Goal: Task Accomplishment & Management: Manage account settings

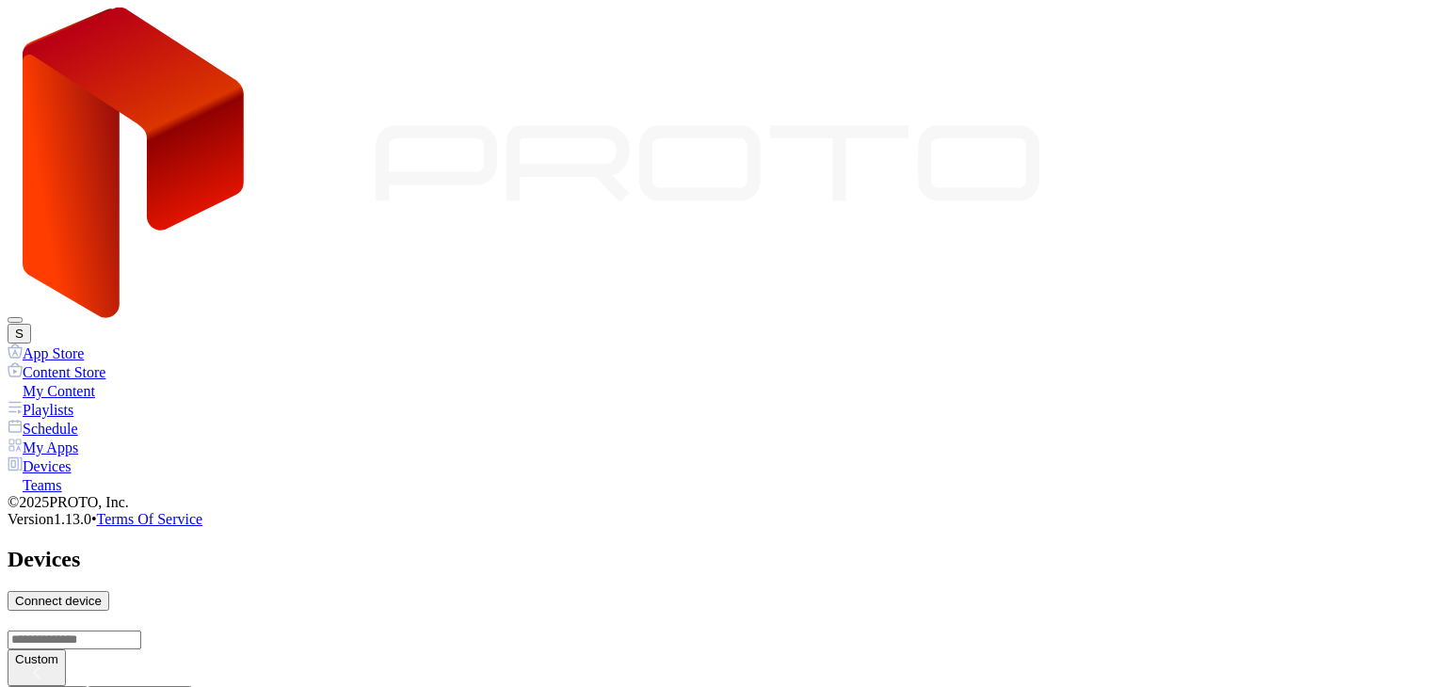
scroll to position [753, 0]
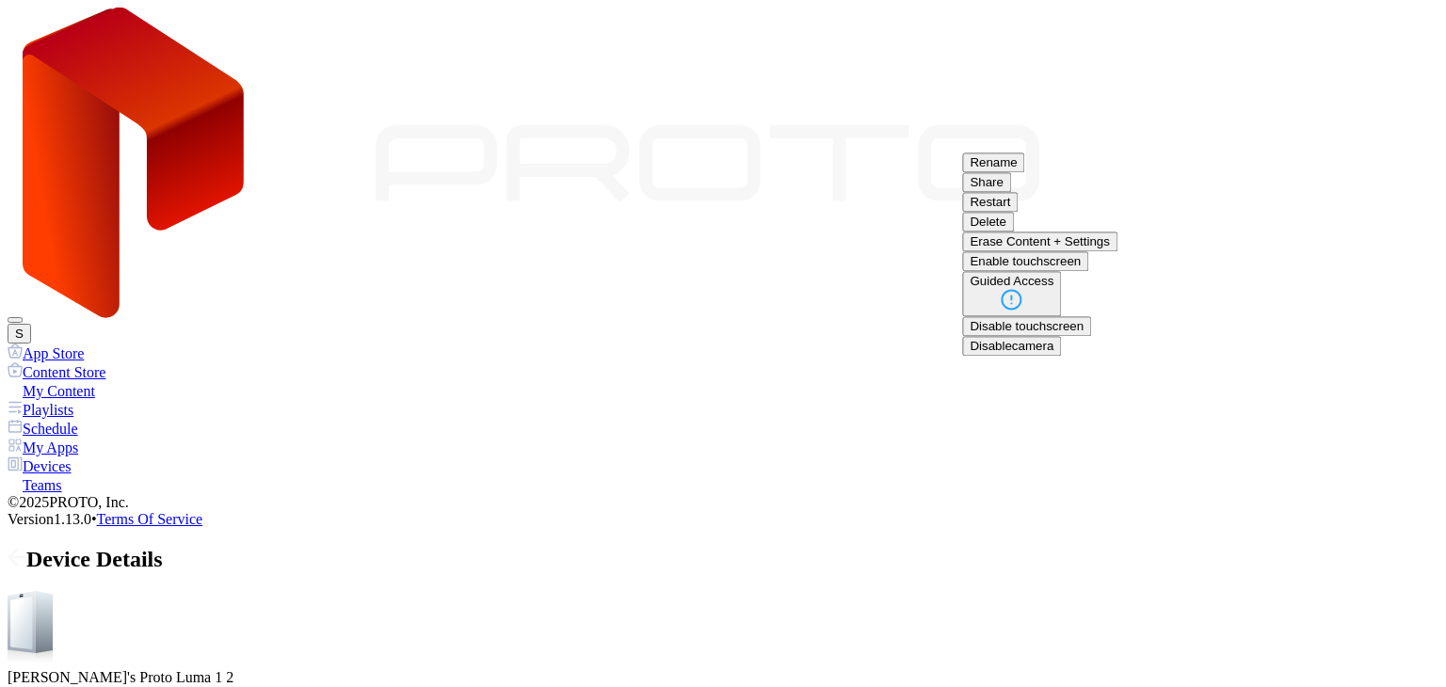
click at [1024, 172] on button "Rename" at bounding box center [993, 162] width 62 height 20
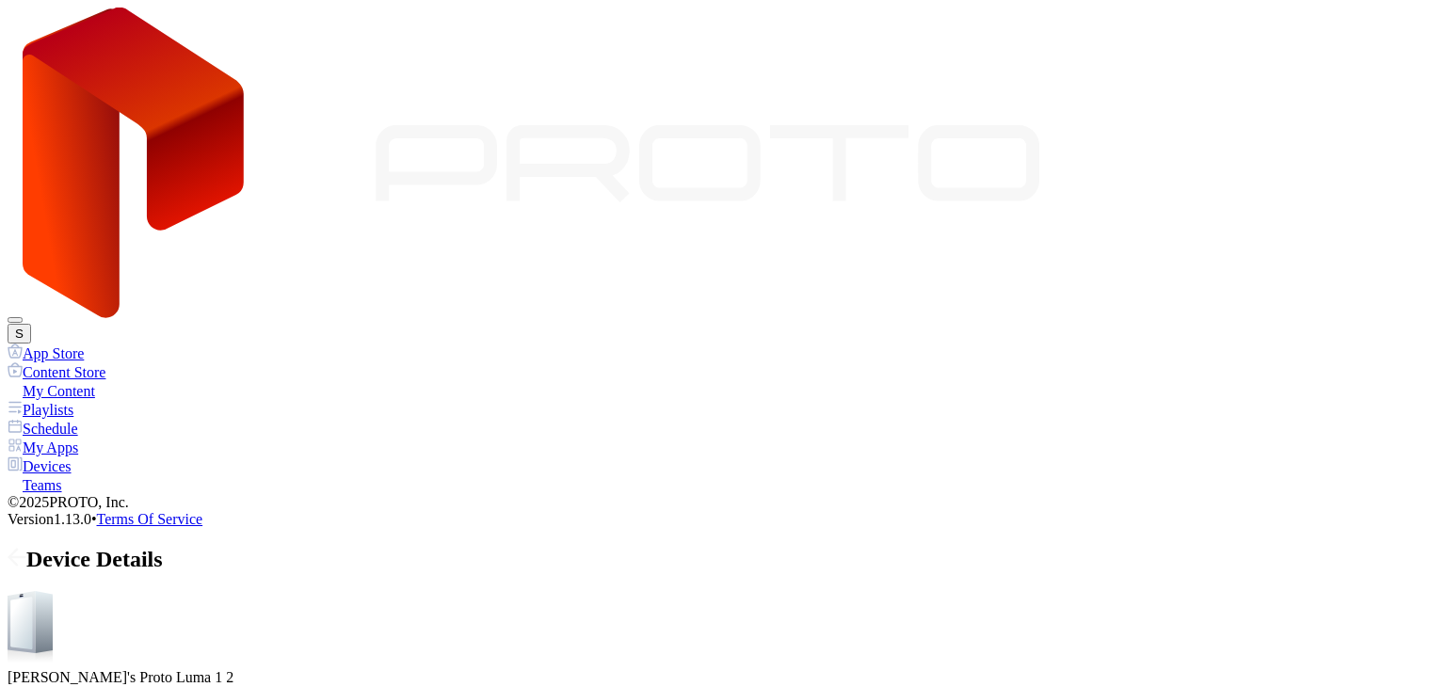
type input "**********"
click at [26, 548] on icon at bounding box center [17, 557] width 19 height 19
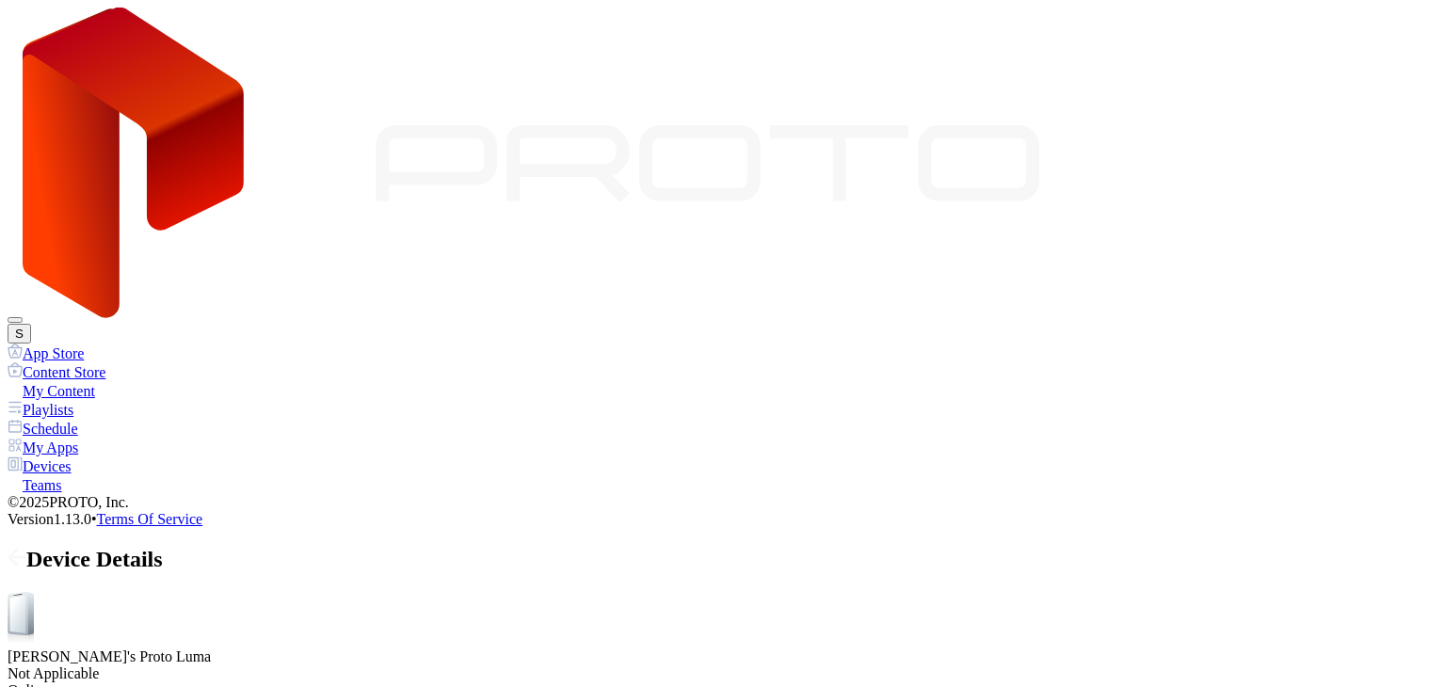
drag, startPoint x: 384, startPoint y: 387, endPoint x: 450, endPoint y: 392, distance: 66.1
drag, startPoint x: 447, startPoint y: 381, endPoint x: 531, endPoint y: 392, distance: 84.5
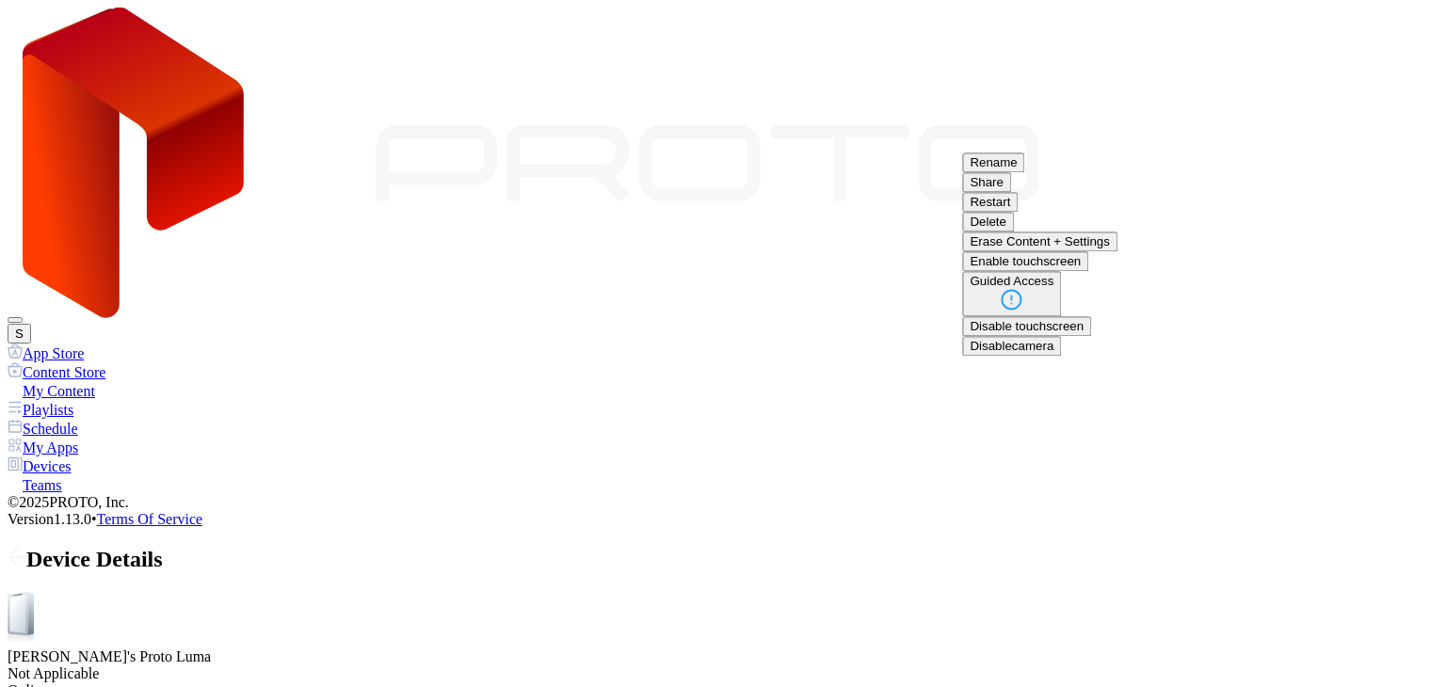
click at [1024, 172] on button "Rename" at bounding box center [993, 162] width 62 height 20
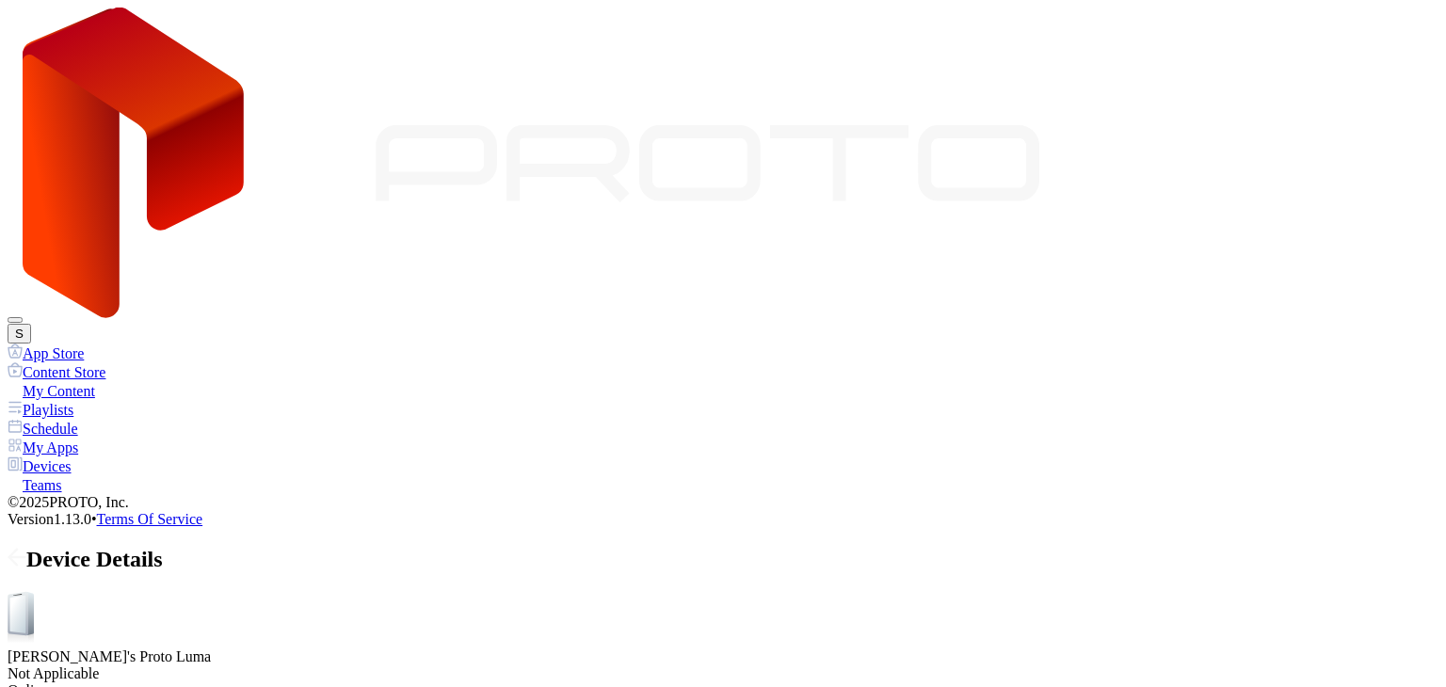
type input "**********"
click at [25, 557] on icon at bounding box center [17, 557] width 16 height 0
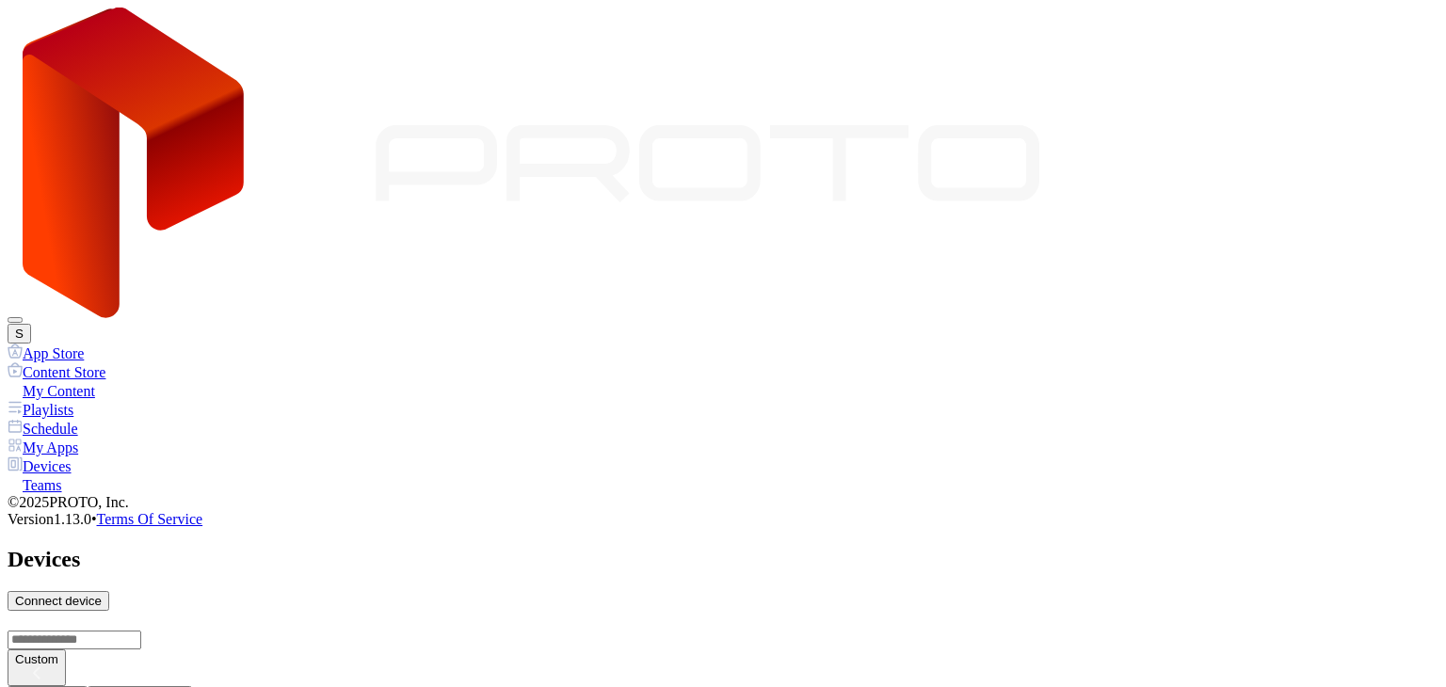
scroll to position [376, 0]
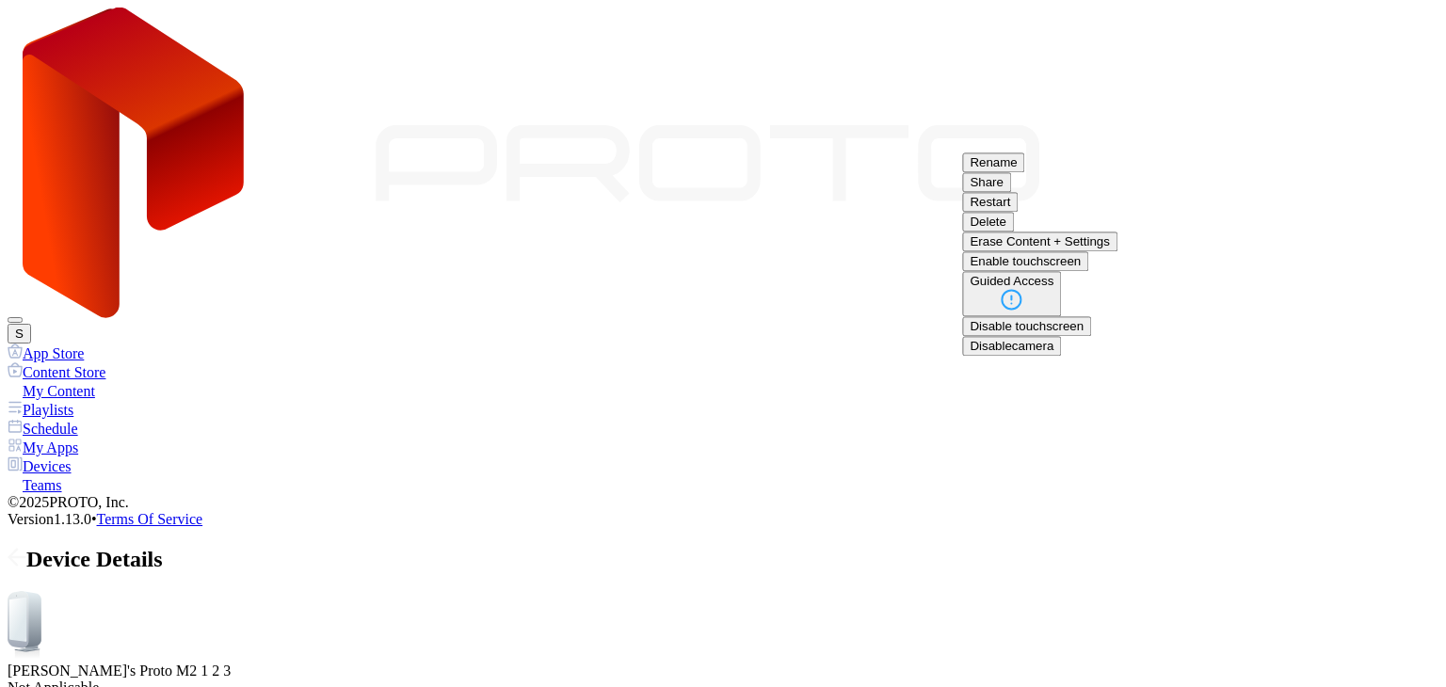
click at [1024, 172] on button "Rename" at bounding box center [993, 162] width 62 height 20
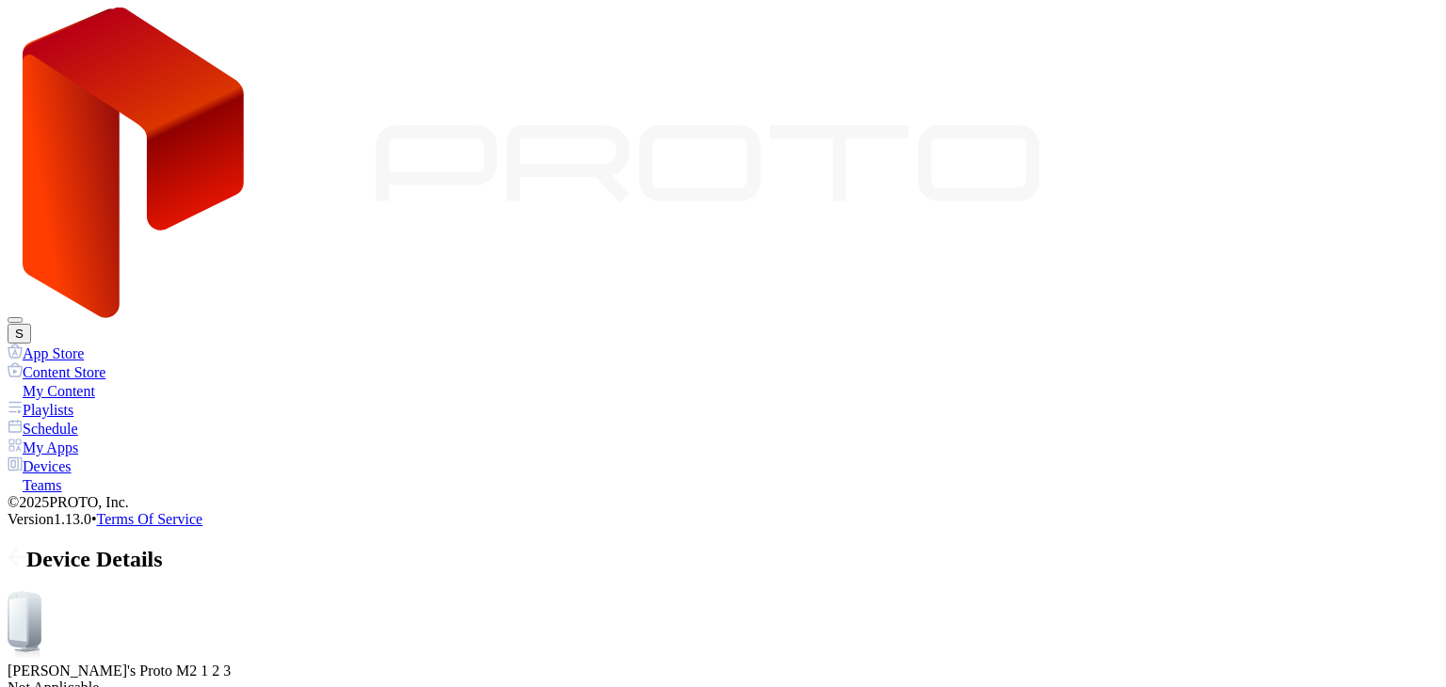
type input "**********"
drag, startPoint x: 374, startPoint y: 382, endPoint x: 358, endPoint y: 383, distance: 16.0
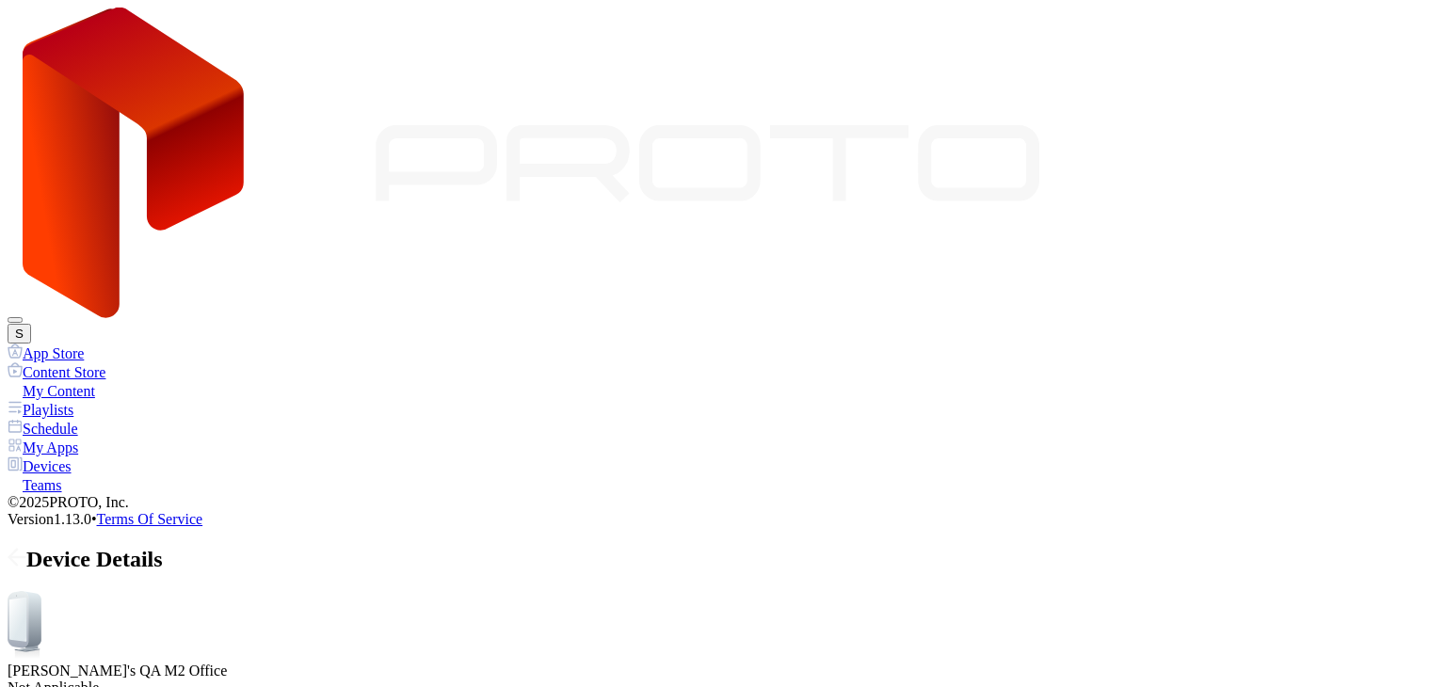
drag, startPoint x: 348, startPoint y: 383, endPoint x: 336, endPoint y: 386, distance: 12.6
drag, startPoint x: 337, startPoint y: 385, endPoint x: 365, endPoint y: 378, distance: 29.0
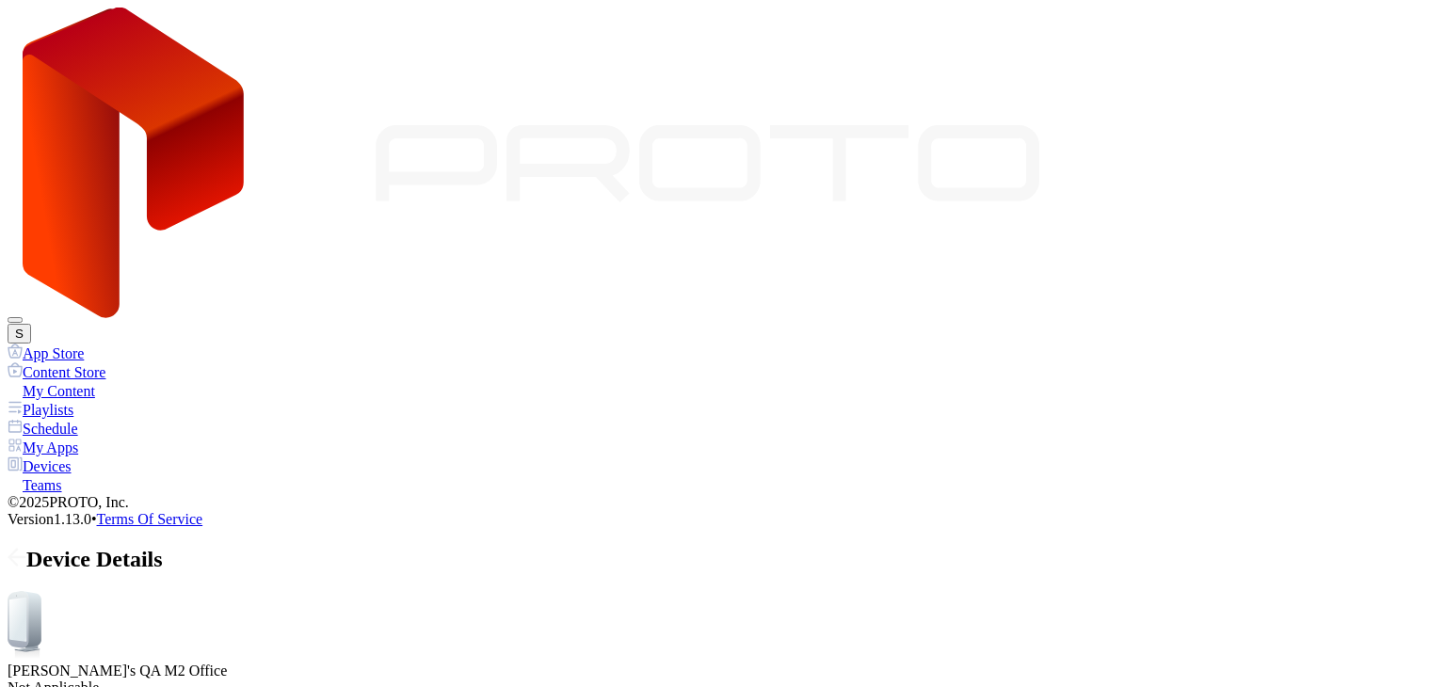
drag, startPoint x: 373, startPoint y: 378, endPoint x: 414, endPoint y: 381, distance: 41.5
drag, startPoint x: 422, startPoint y: 379, endPoint x: 440, endPoint y: 381, distance: 18.9
drag, startPoint x: 425, startPoint y: 381, endPoint x: 478, endPoint y: 385, distance: 52.8
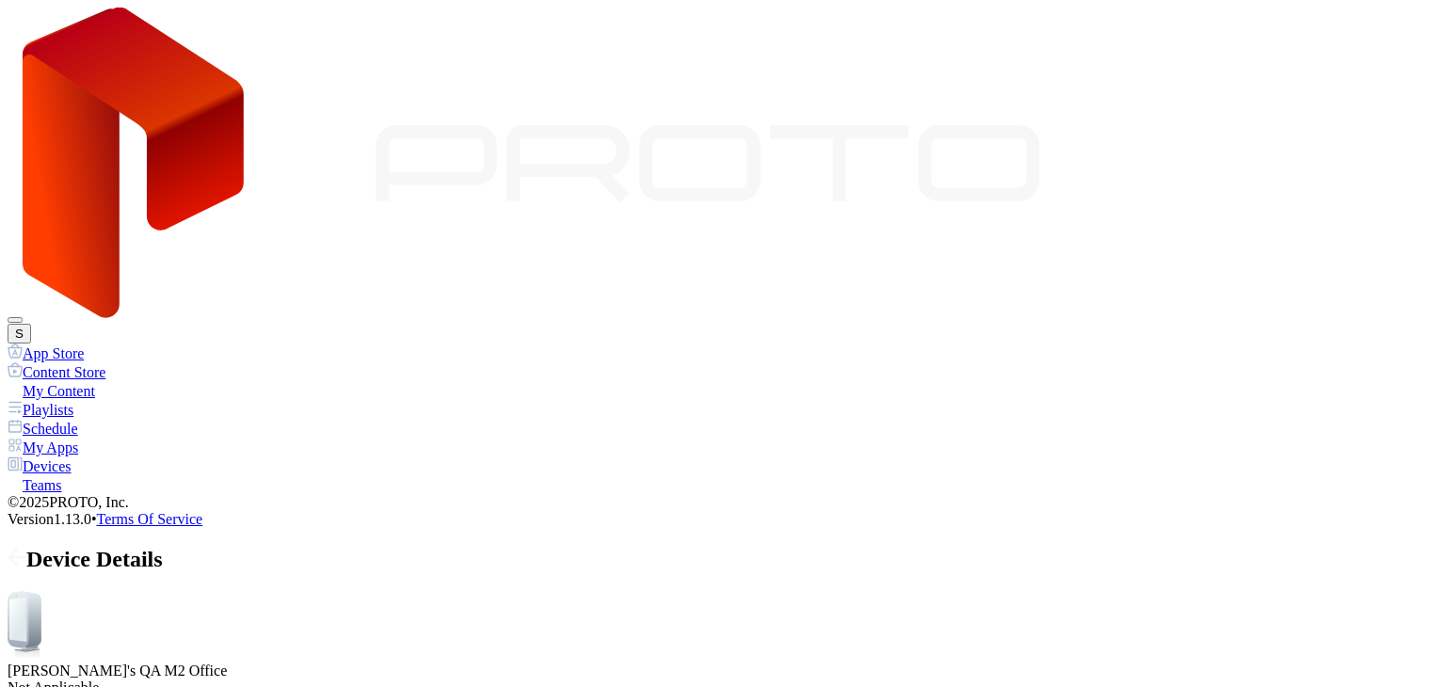
drag, startPoint x: 392, startPoint y: 383, endPoint x: 378, endPoint y: 385, distance: 14.2
drag, startPoint x: 379, startPoint y: 383, endPoint x: 357, endPoint y: 381, distance: 22.7
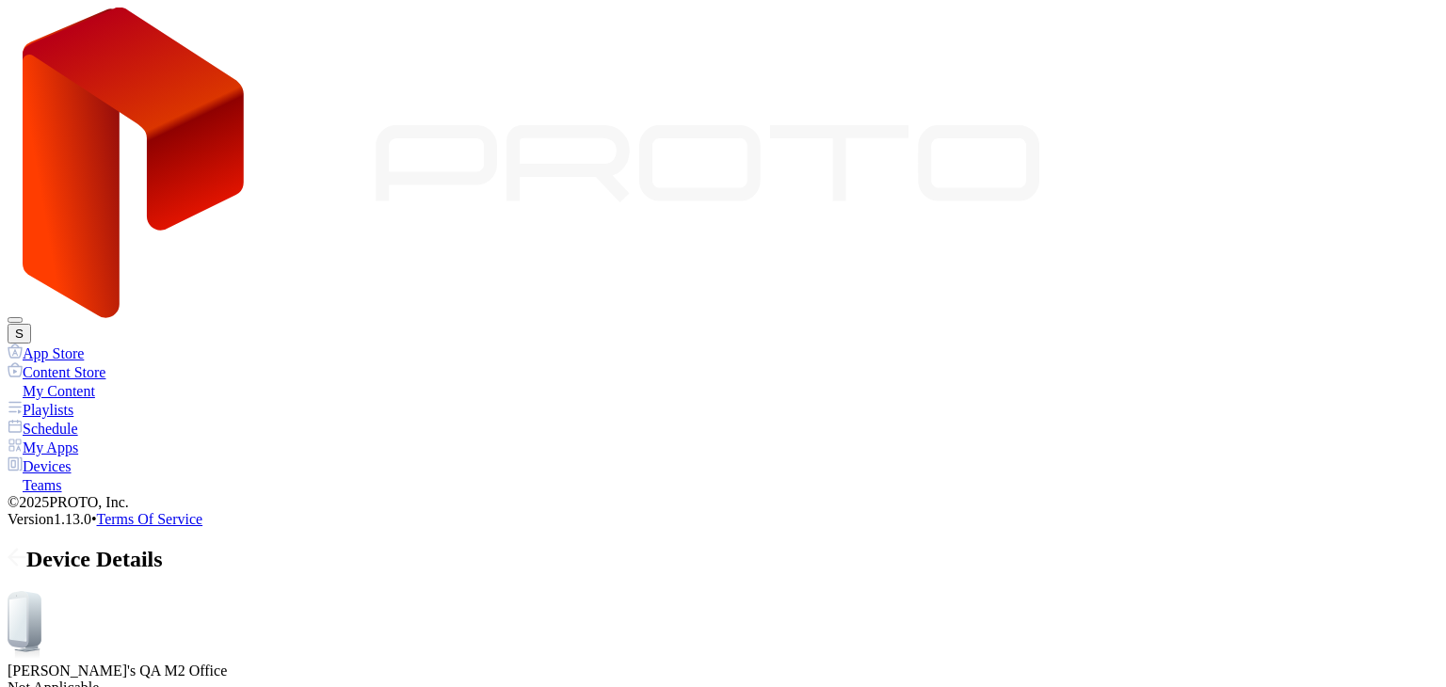
click at [26, 548] on icon at bounding box center [17, 557] width 19 height 19
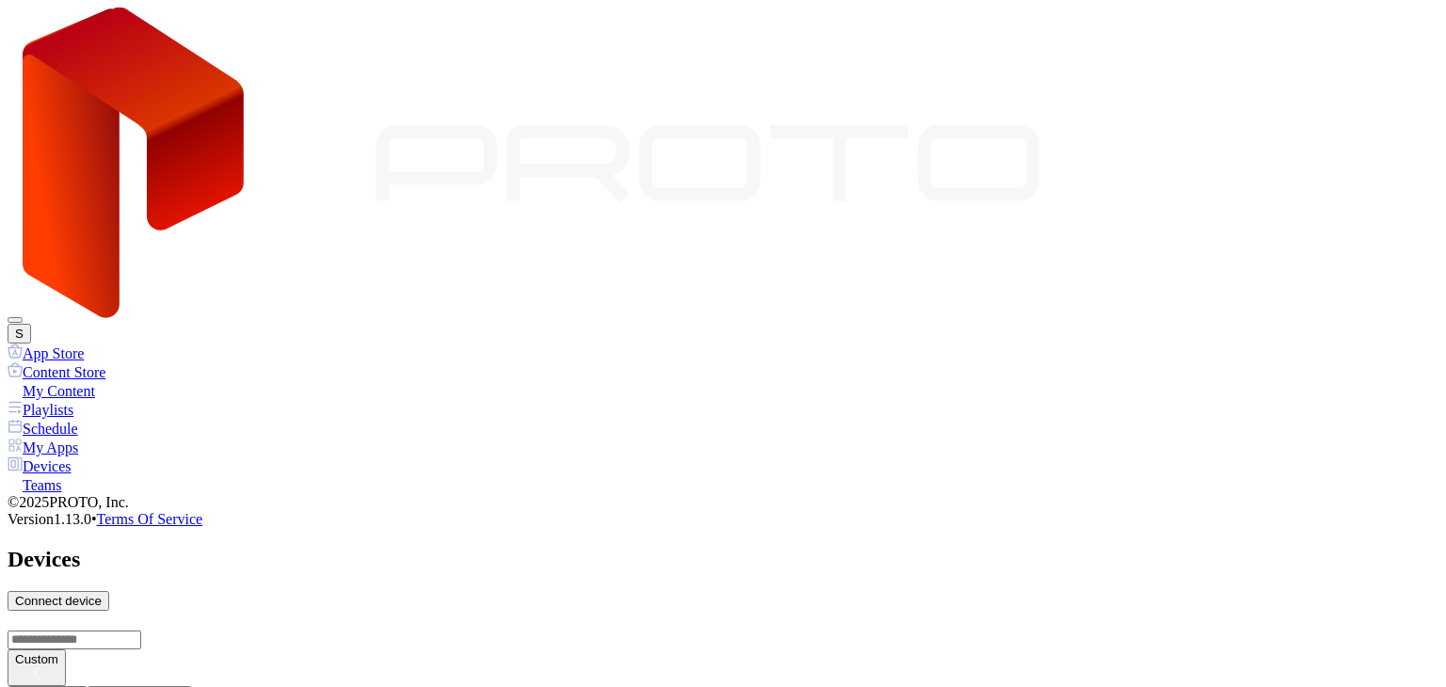
scroll to position [376, 0]
click at [88, 381] on div "My Content" at bounding box center [723, 390] width 1431 height 19
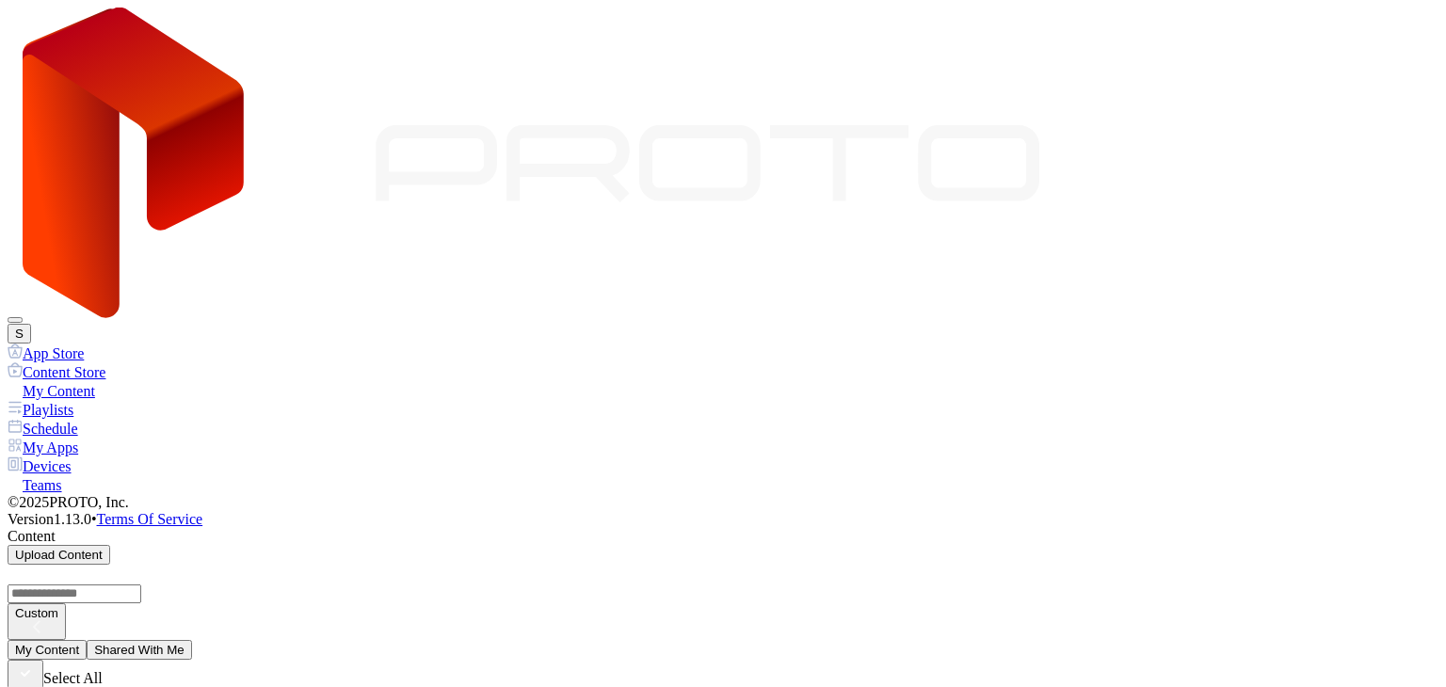
scroll to position [94, 0]
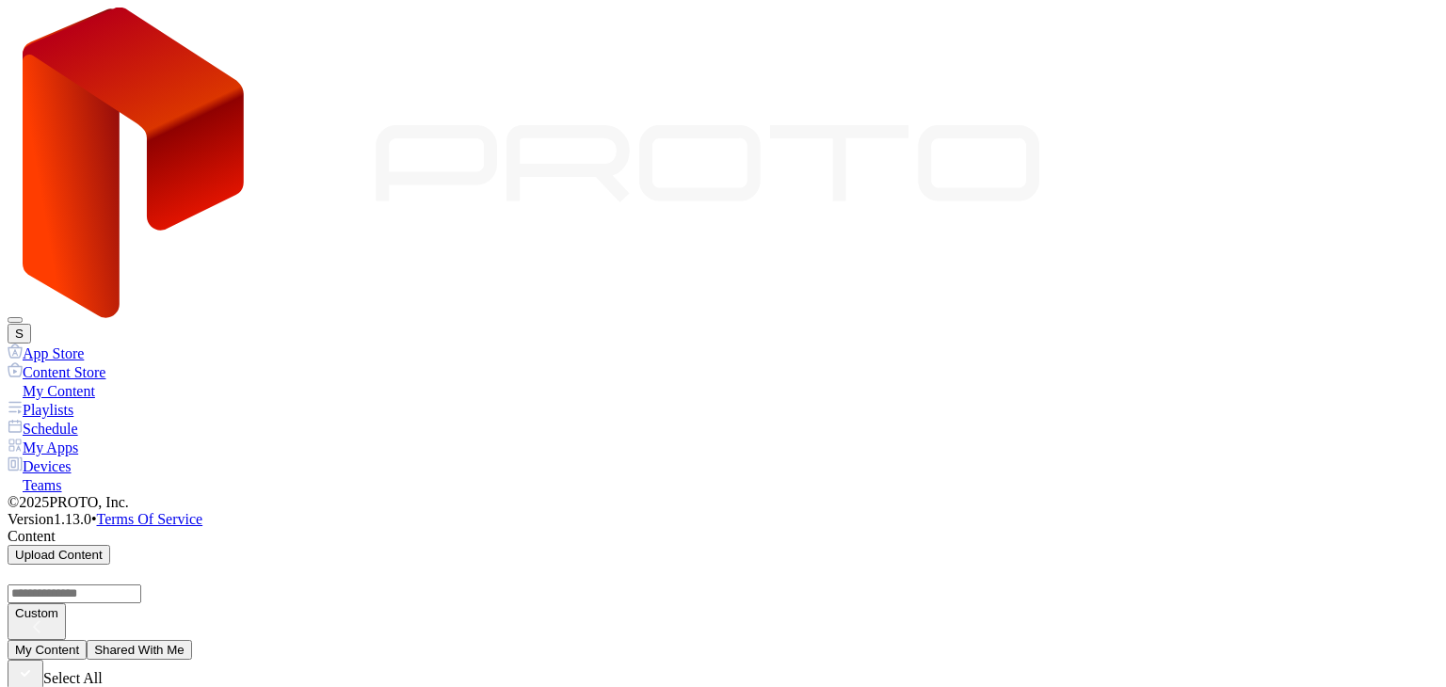
scroll to position [444, 0]
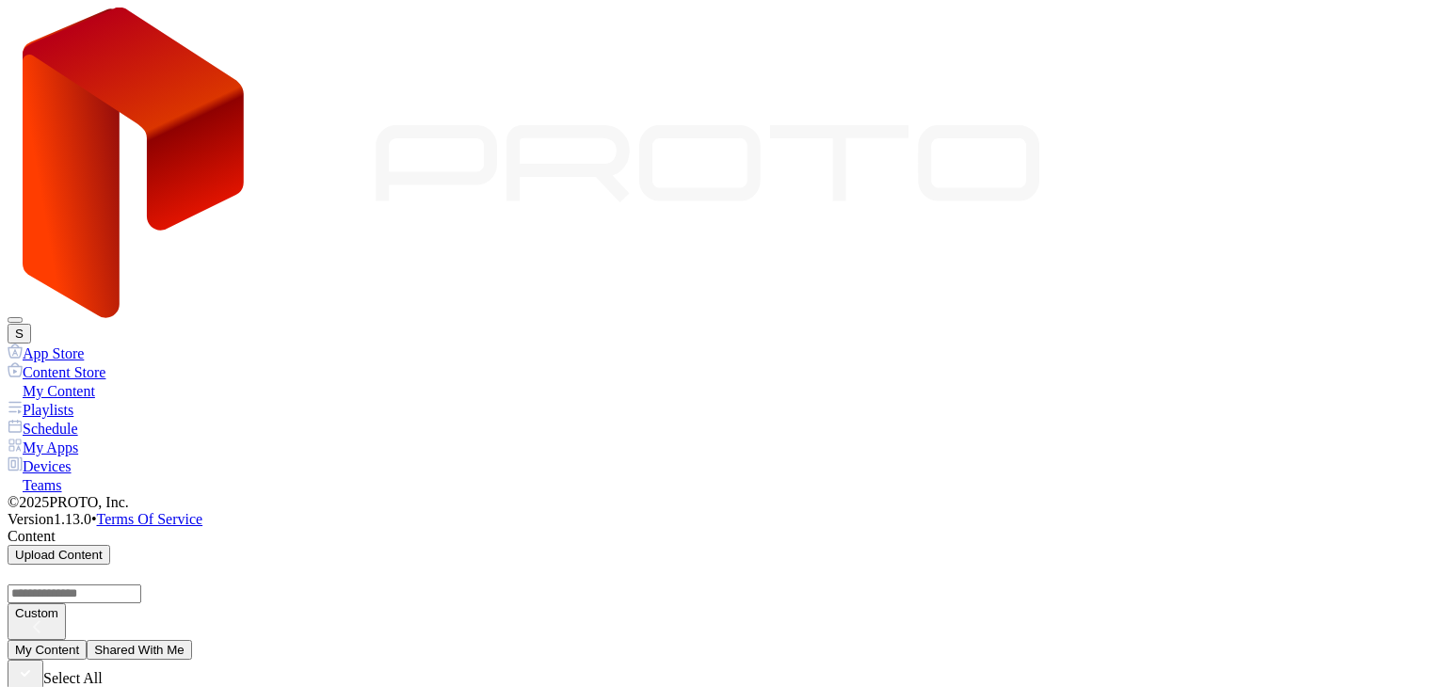
scroll to position [3104, 0]
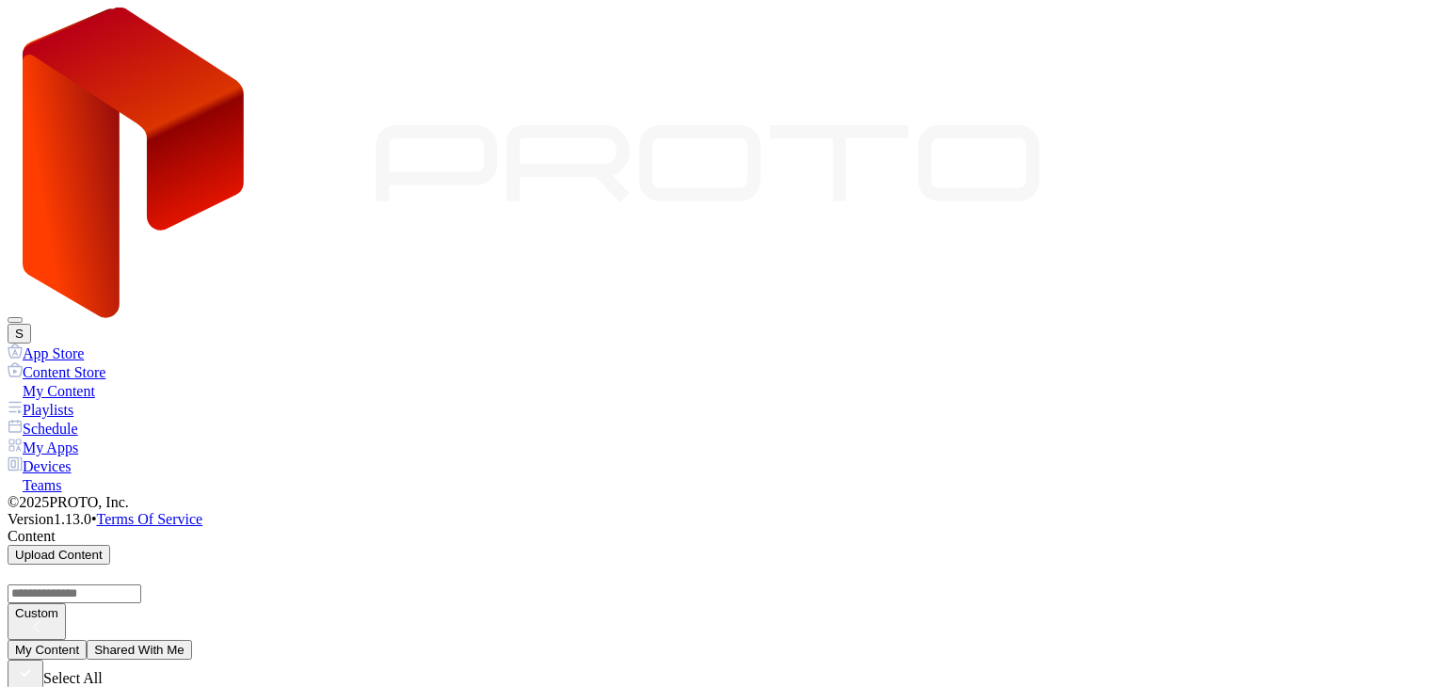
click at [86, 438] on div "My Apps" at bounding box center [723, 447] width 1431 height 19
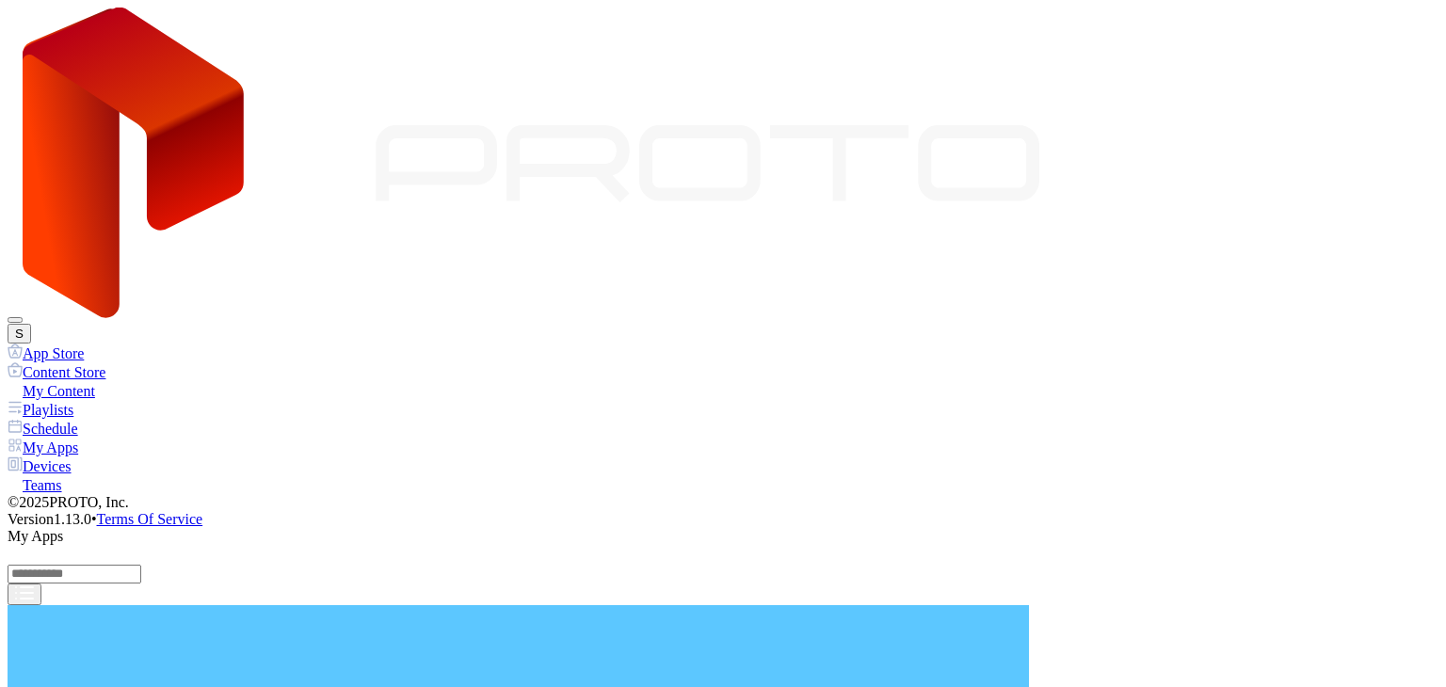
scroll to position [425, 0]
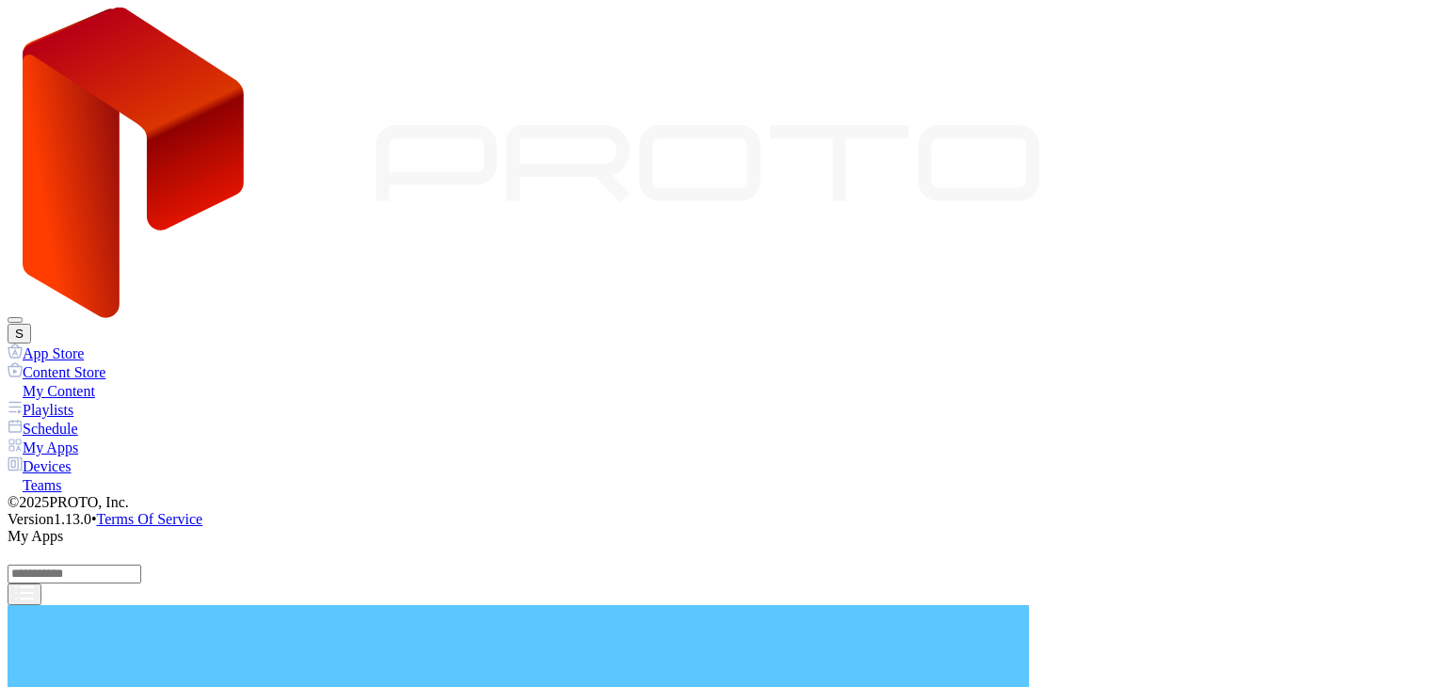
click at [81, 456] on div "Devices" at bounding box center [723, 465] width 1431 height 19
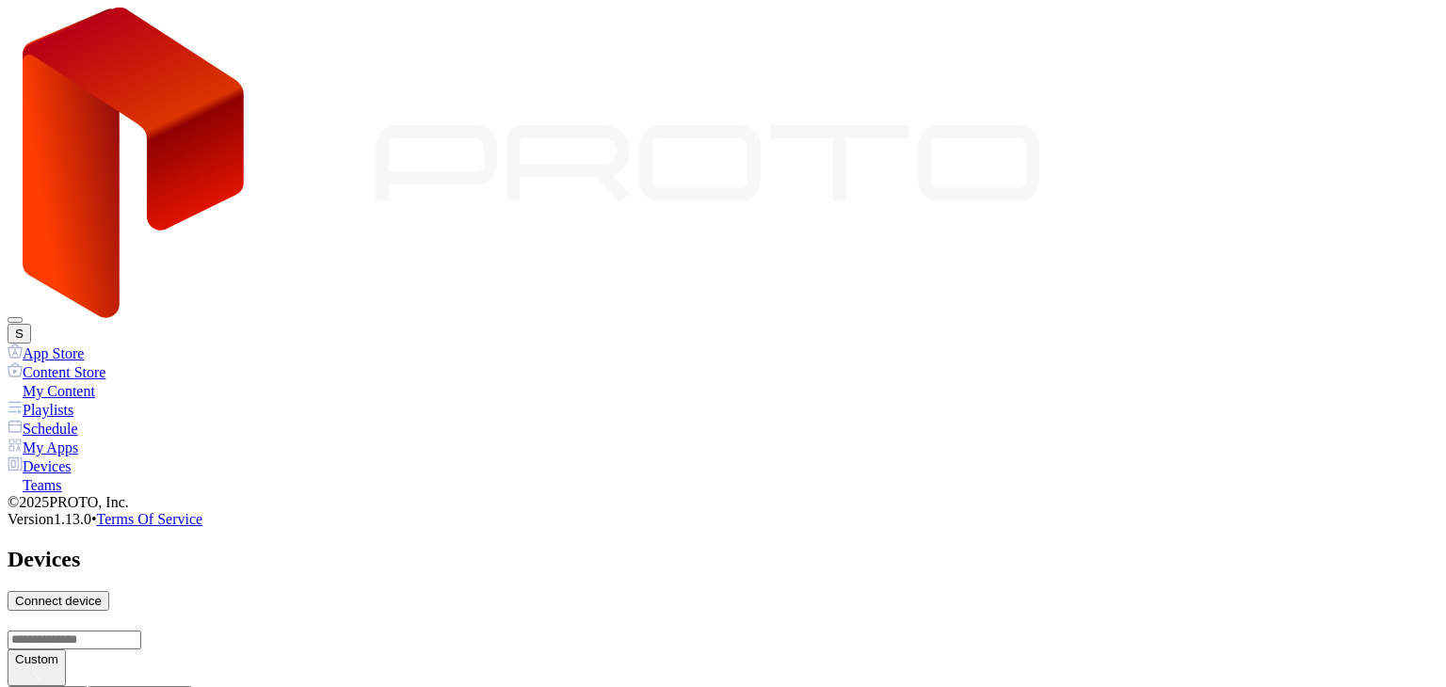
scroll to position [328, 0]
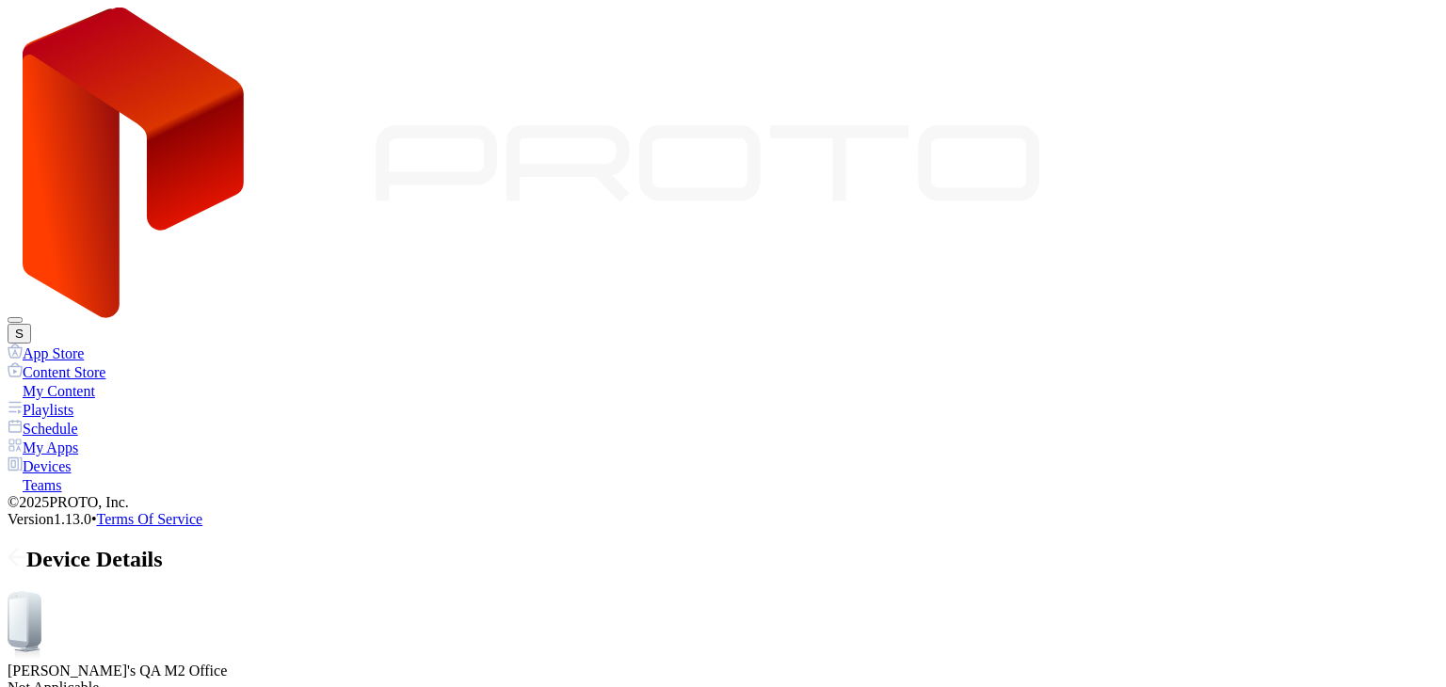
click at [75, 344] on div "App Store" at bounding box center [723, 353] width 1431 height 19
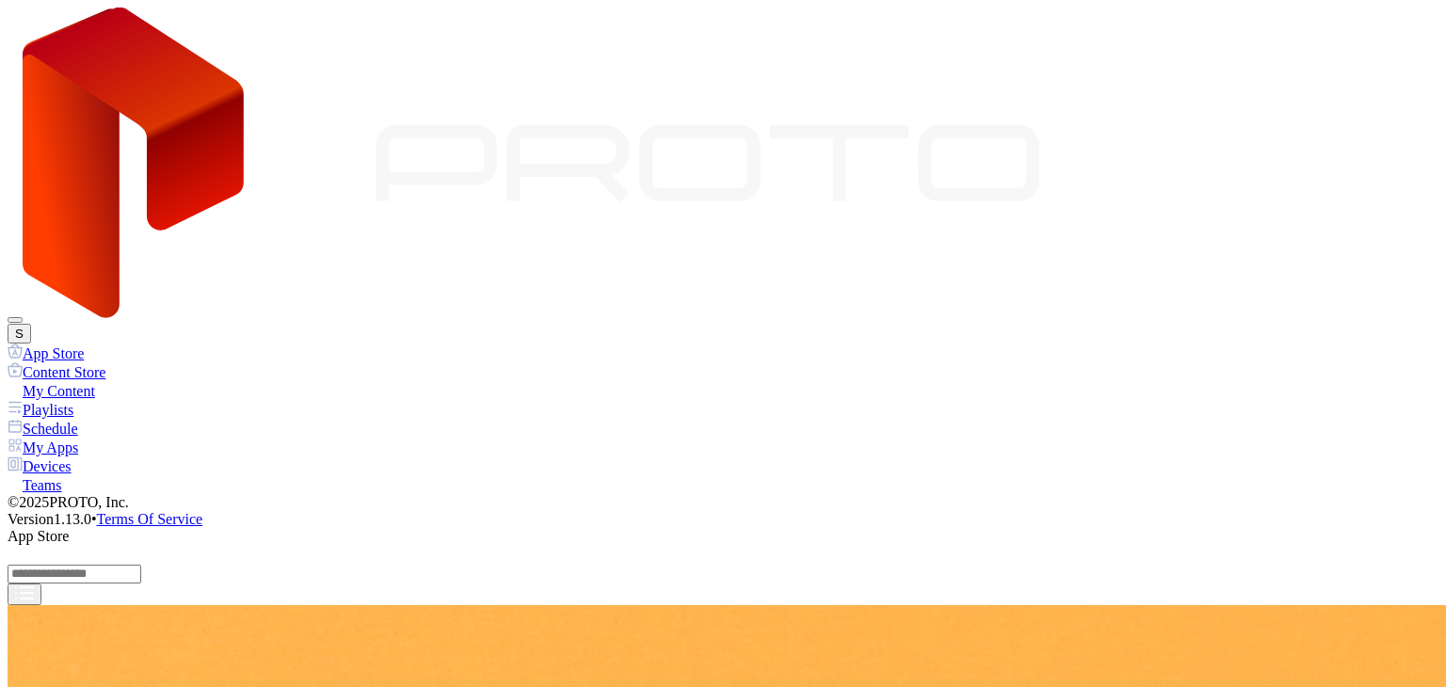
scroll to position [141, 0]
click at [136, 460] on button "Get and Install" at bounding box center [88, 468] width 96 height 20
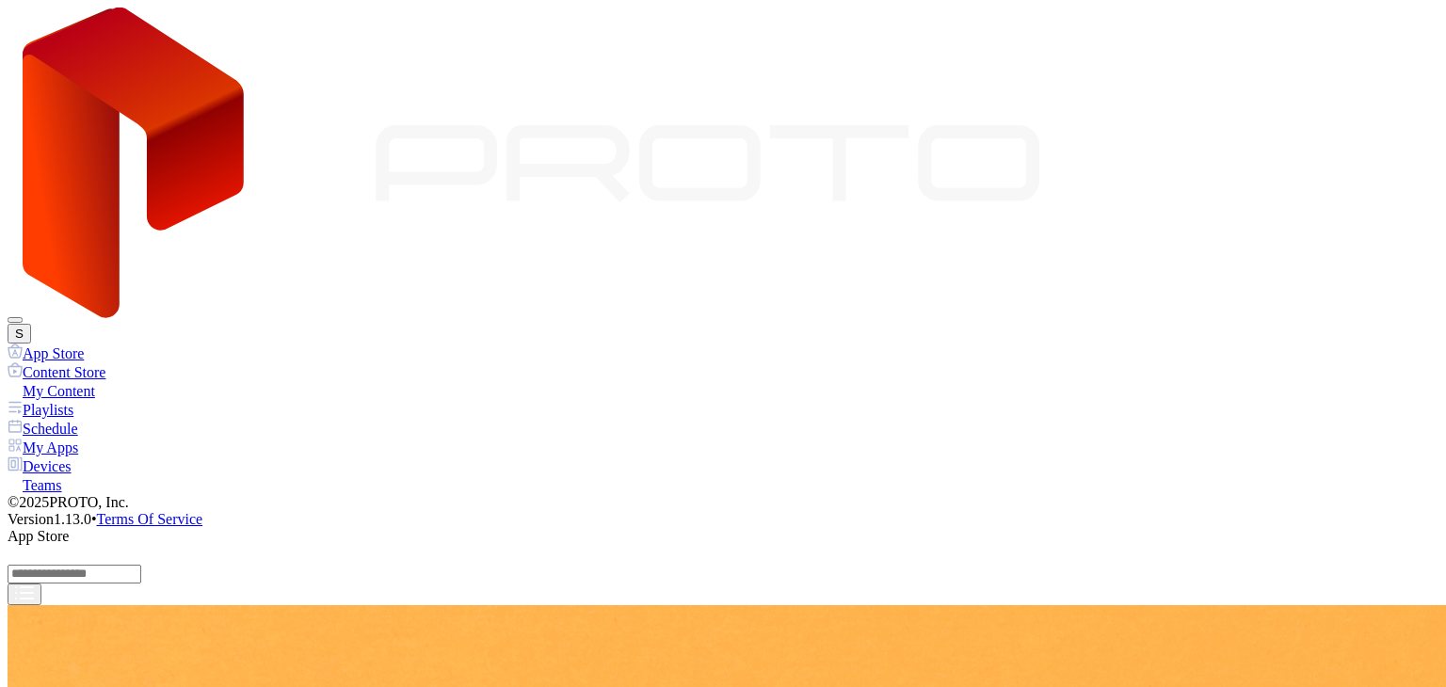
click at [77, 456] on div "Devices" at bounding box center [723, 465] width 1431 height 19
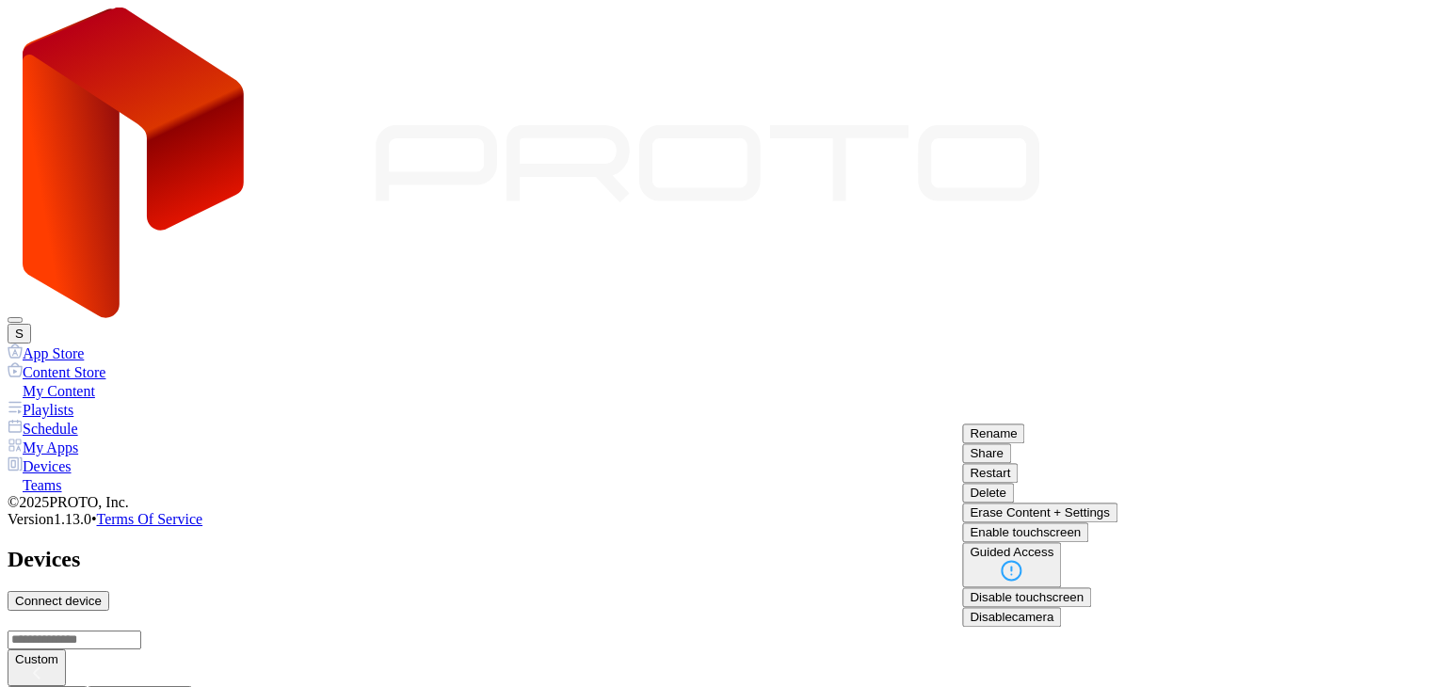
click at [1024, 443] on button "Rename" at bounding box center [993, 434] width 62 height 20
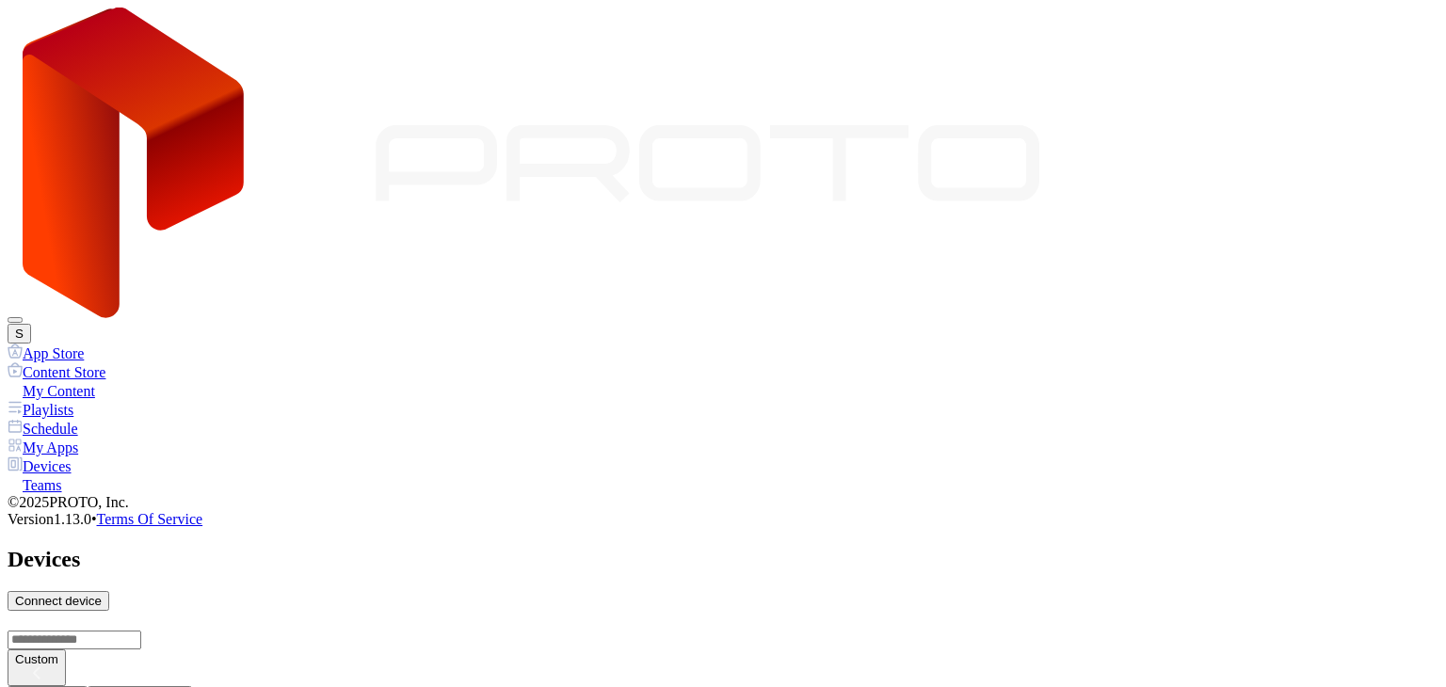
type input "**********"
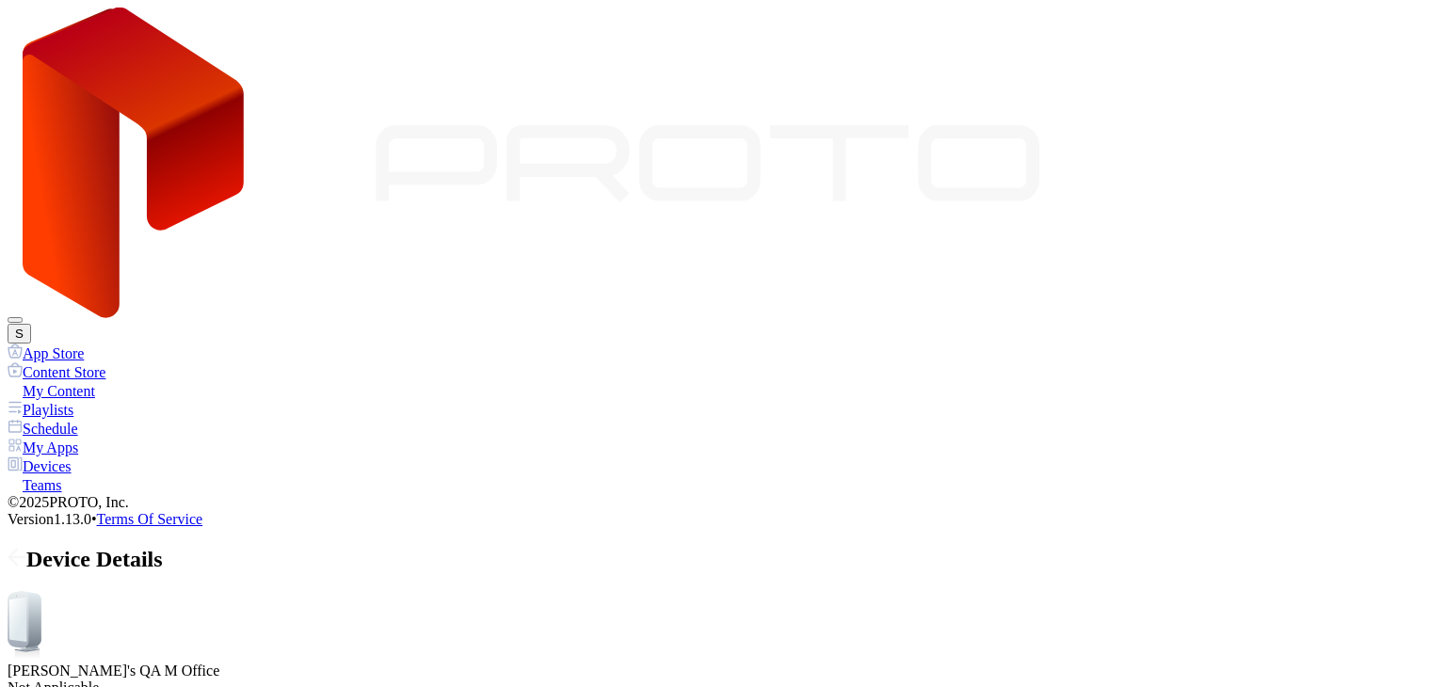
click at [26, 548] on icon at bounding box center [17, 557] width 19 height 19
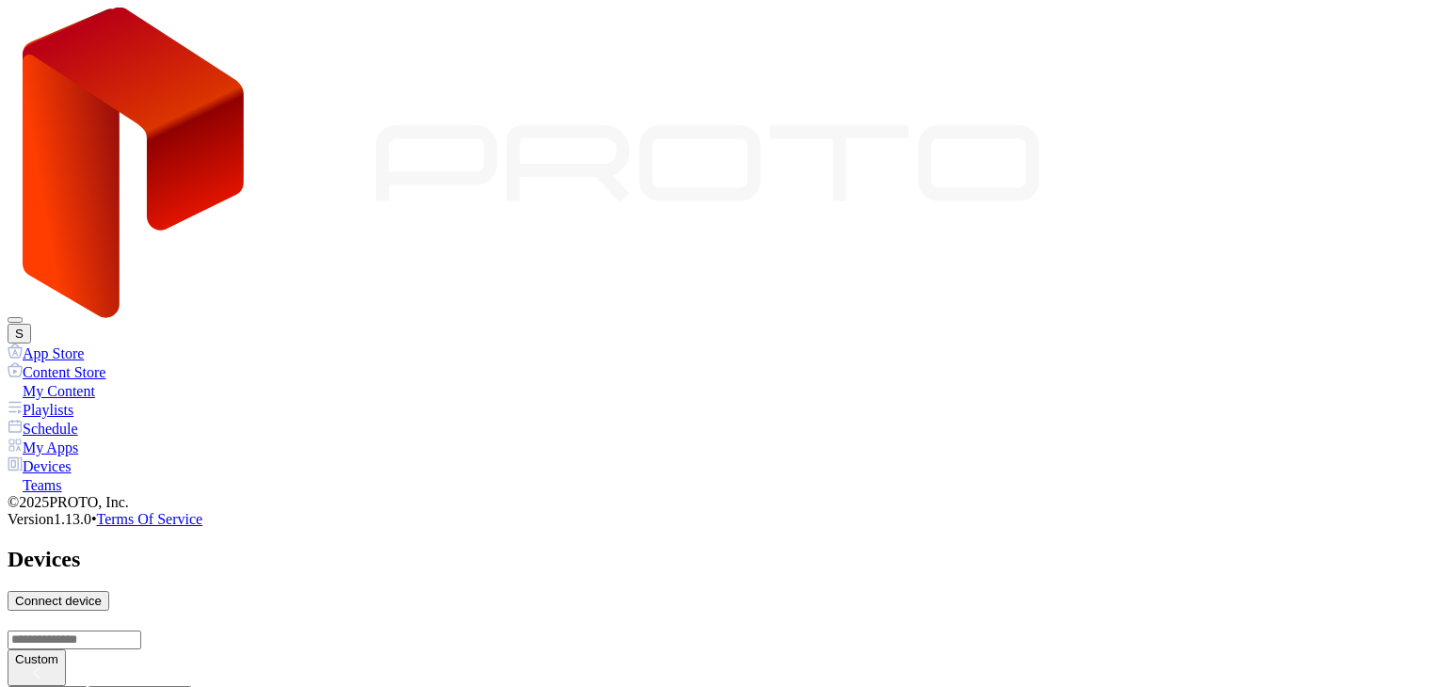
scroll to position [344, 0]
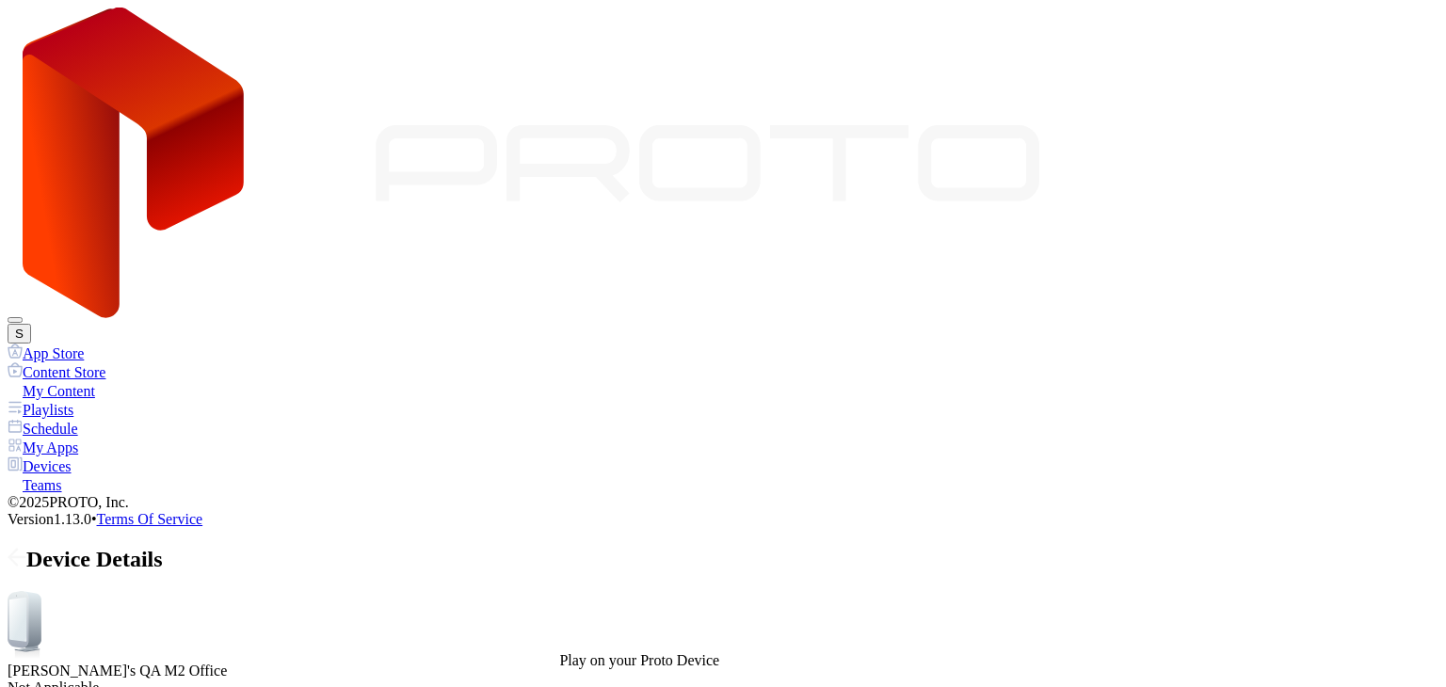
scroll to position [93, 0]
drag, startPoint x: 331, startPoint y: 419, endPoint x: 394, endPoint y: 521, distance: 120.4
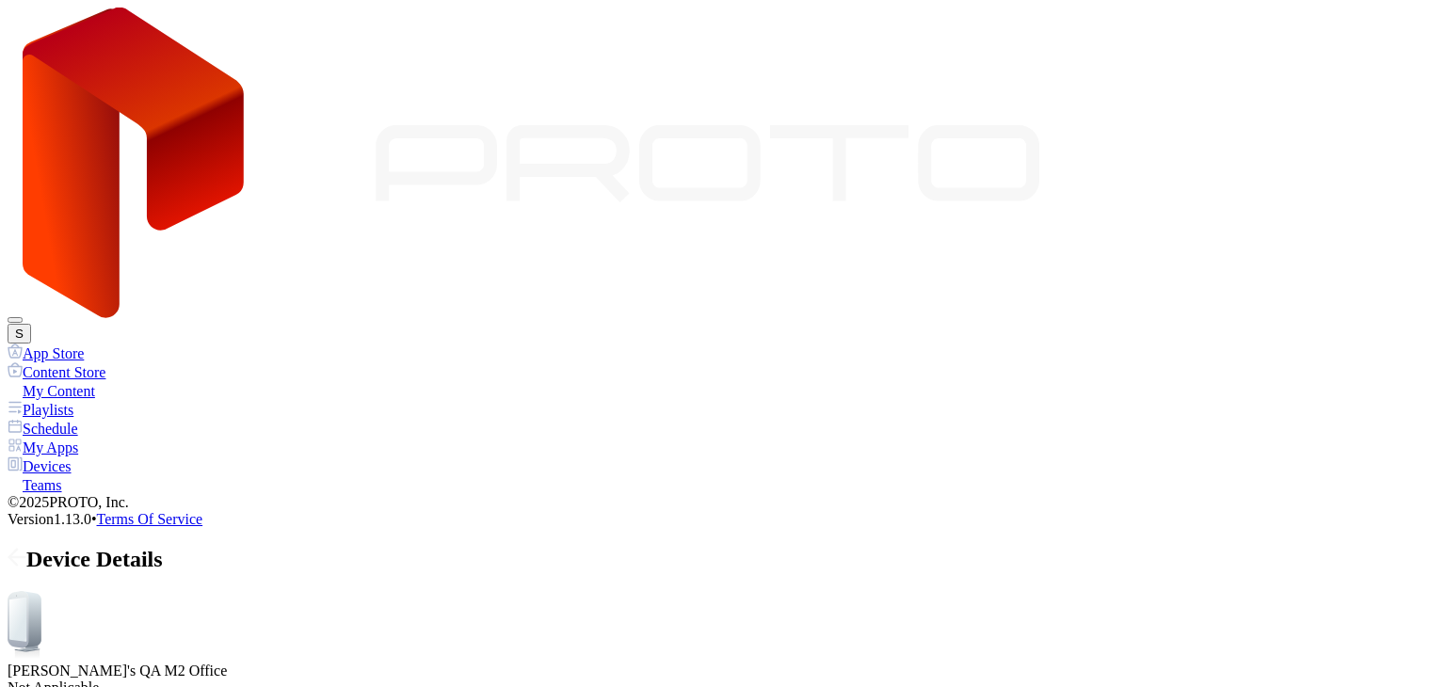
click at [87, 344] on div "App Store" at bounding box center [723, 353] width 1431 height 19
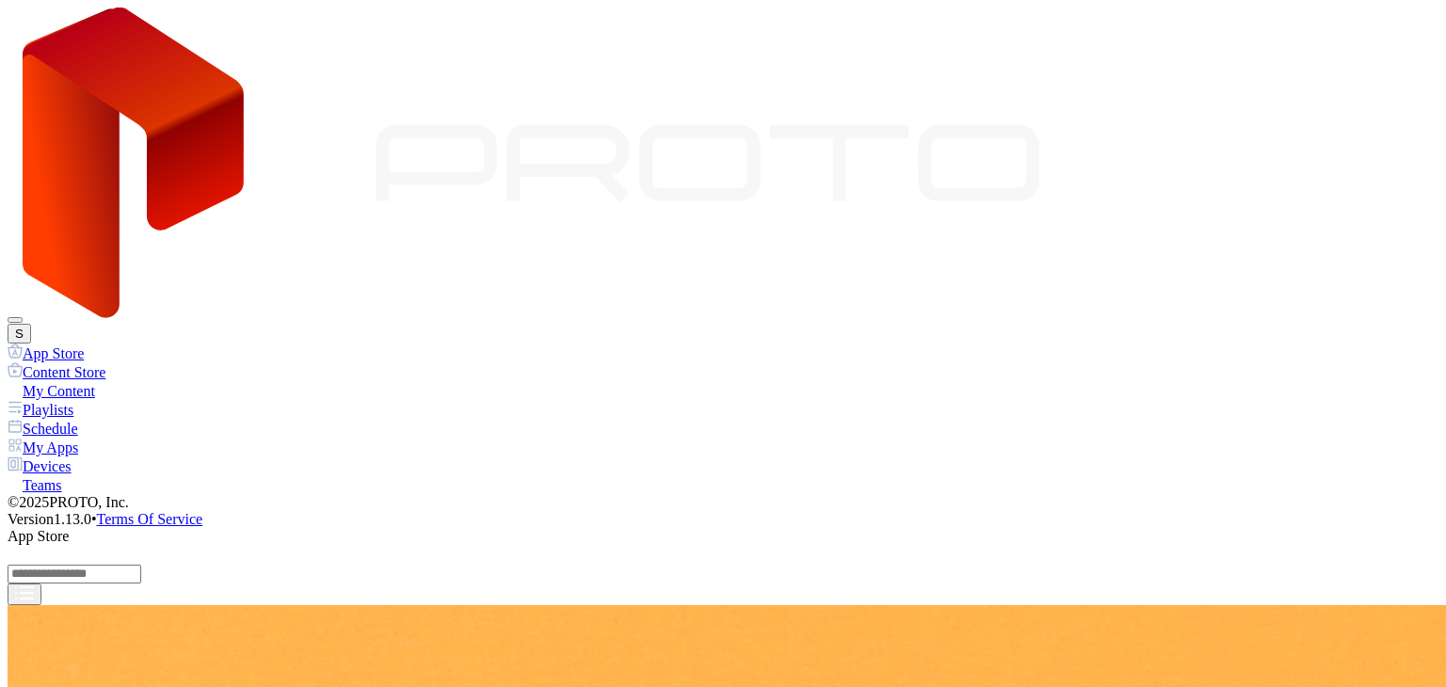
click at [141, 565] on input "search" at bounding box center [75, 574] width 134 height 19
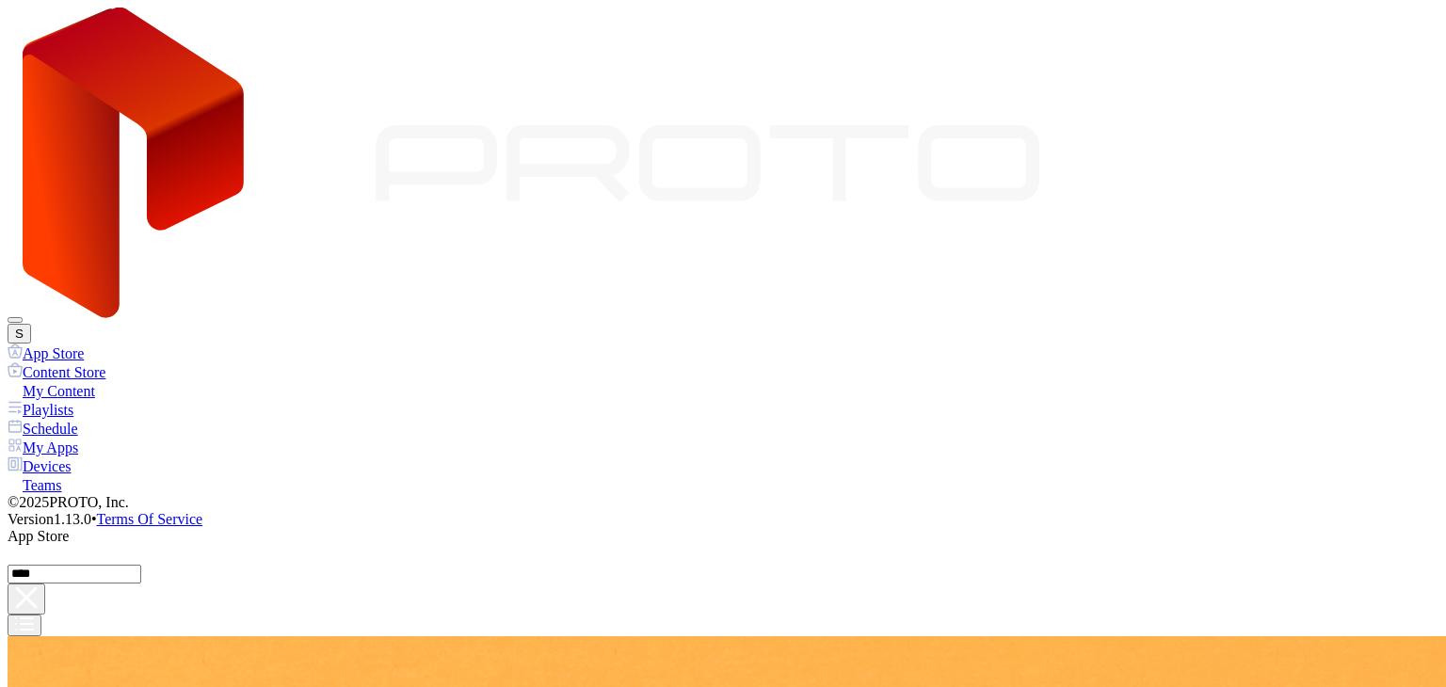
type input "****"
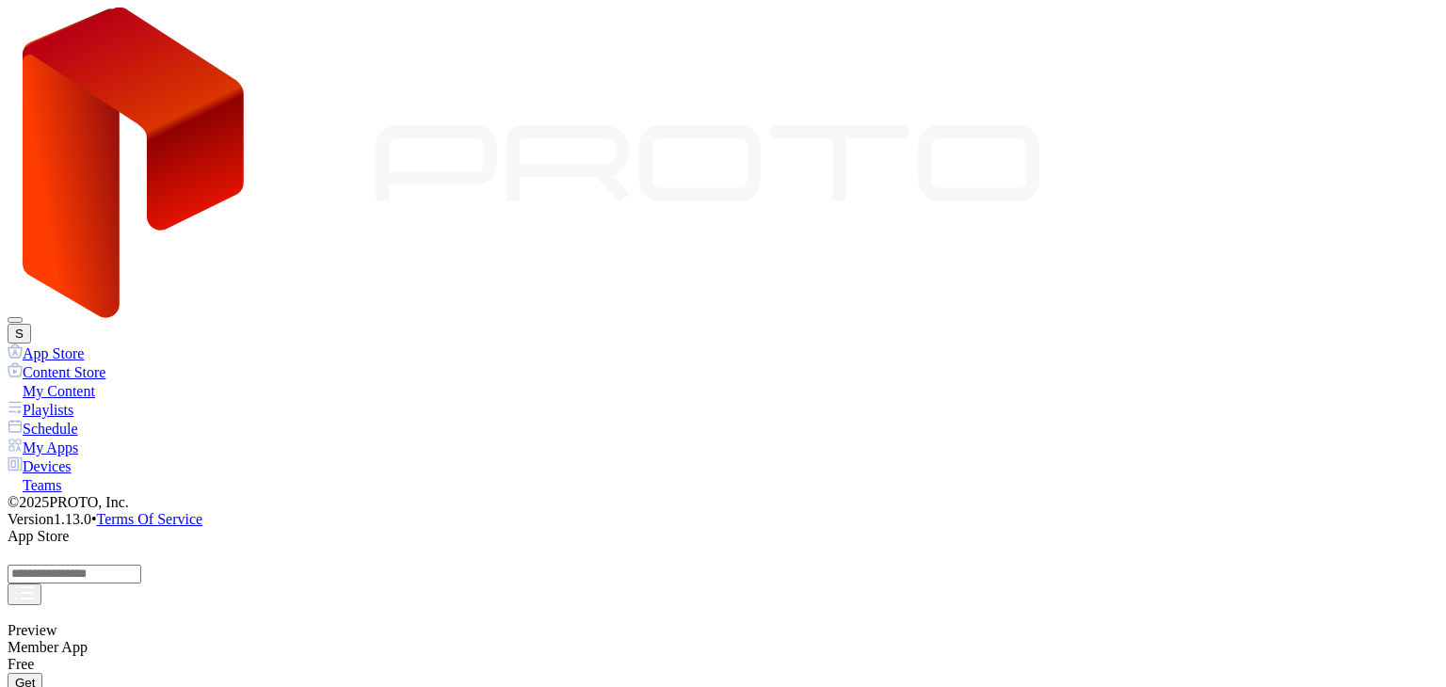
scroll to position [1035, 0]
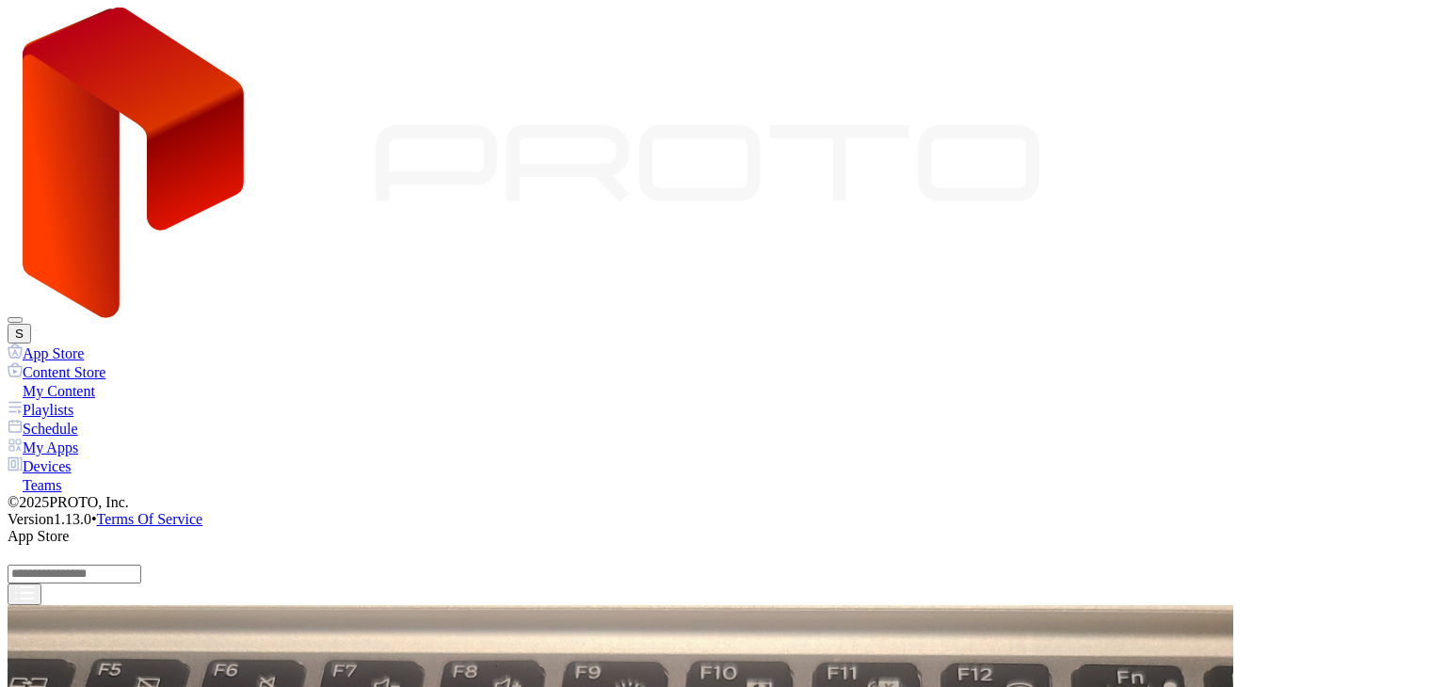
click at [136, 478] on button "Get and Install" at bounding box center [88, 468] width 96 height 20
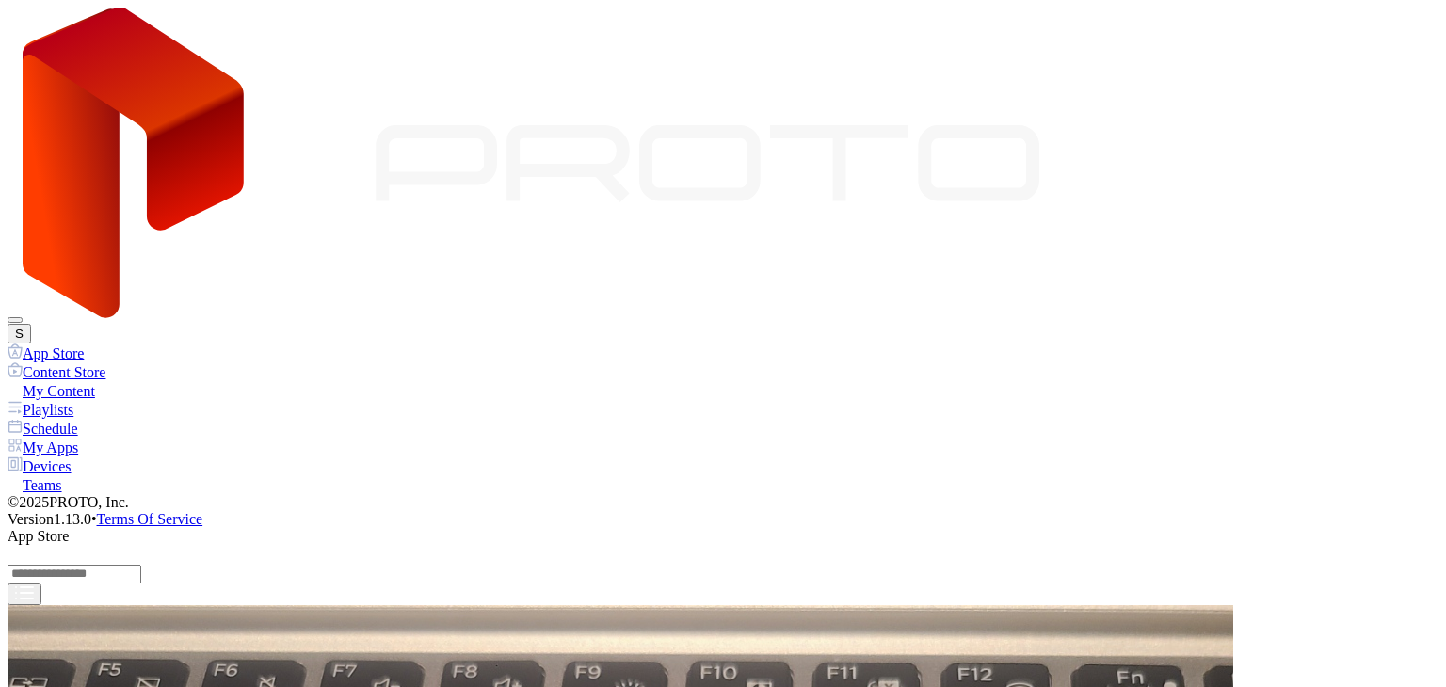
scroll to position [941, 0]
